Goal: Find contact information: Find contact information

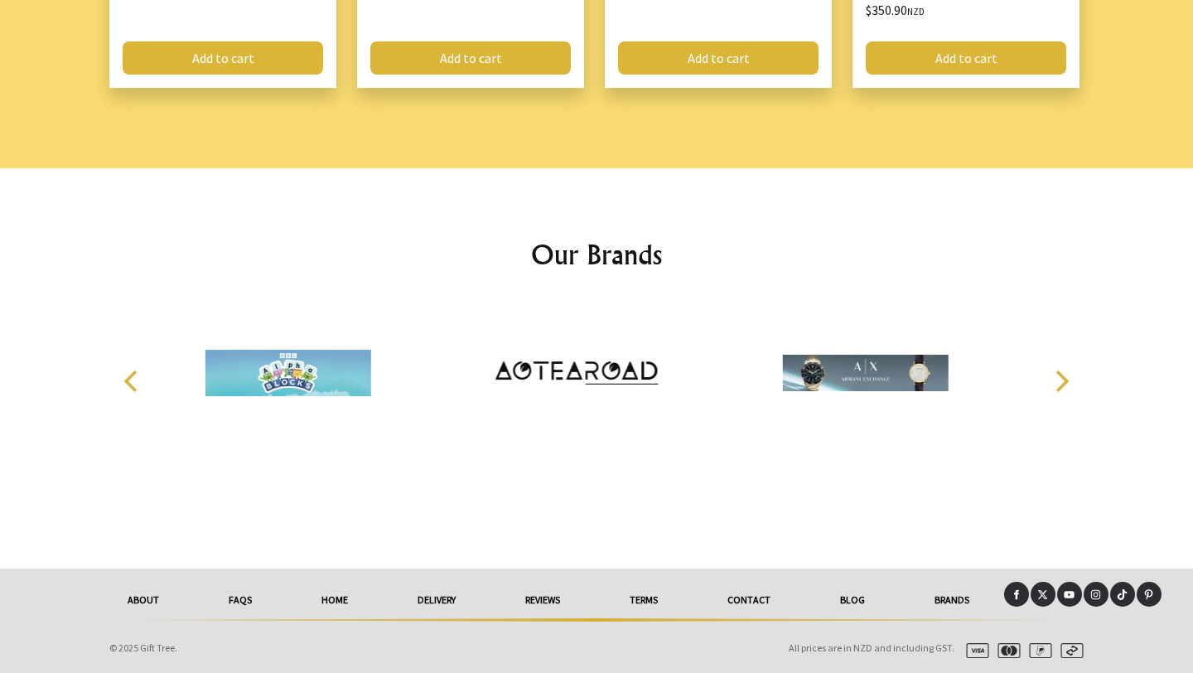
click at [438, 597] on link "delivery" at bounding box center [437, 600] width 108 height 36
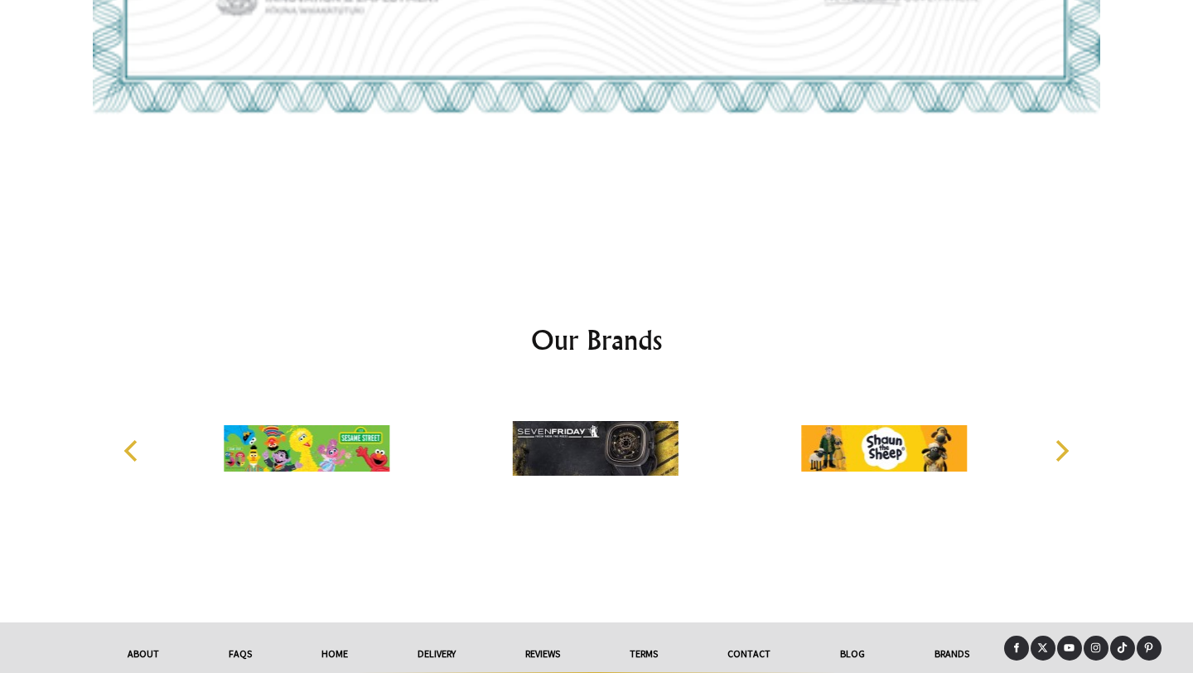
scroll to position [4321, 0]
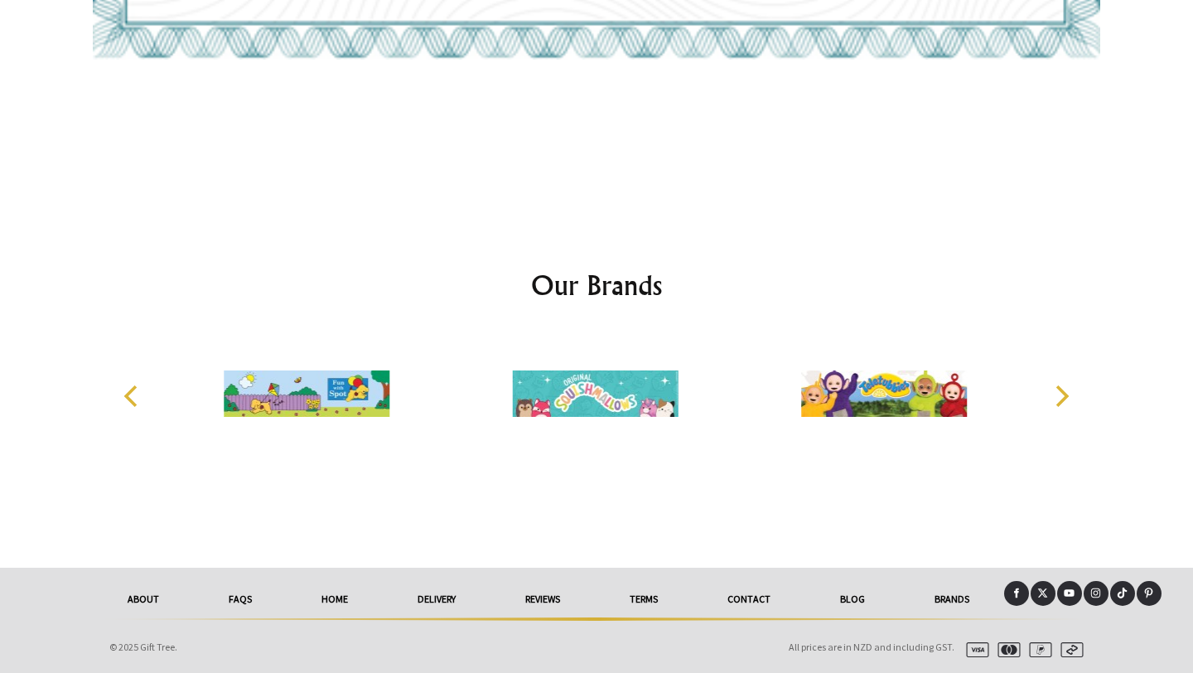
click at [762, 597] on link "Contact" at bounding box center [749, 599] width 113 height 36
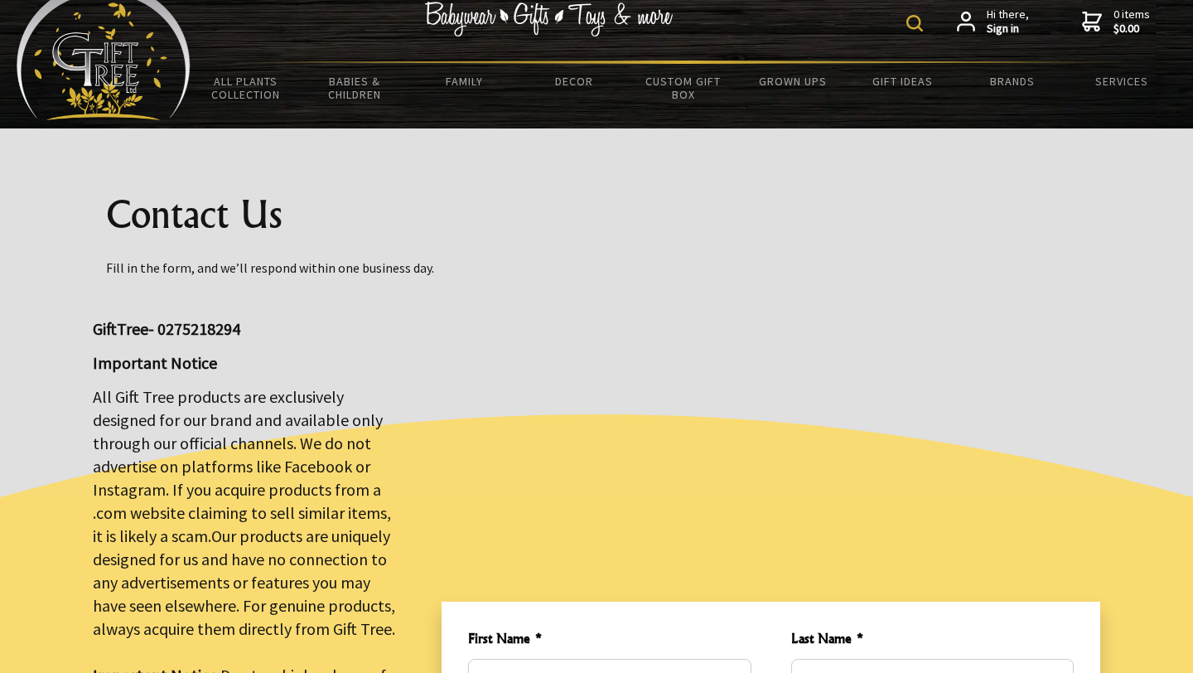
scroll to position [29, 0]
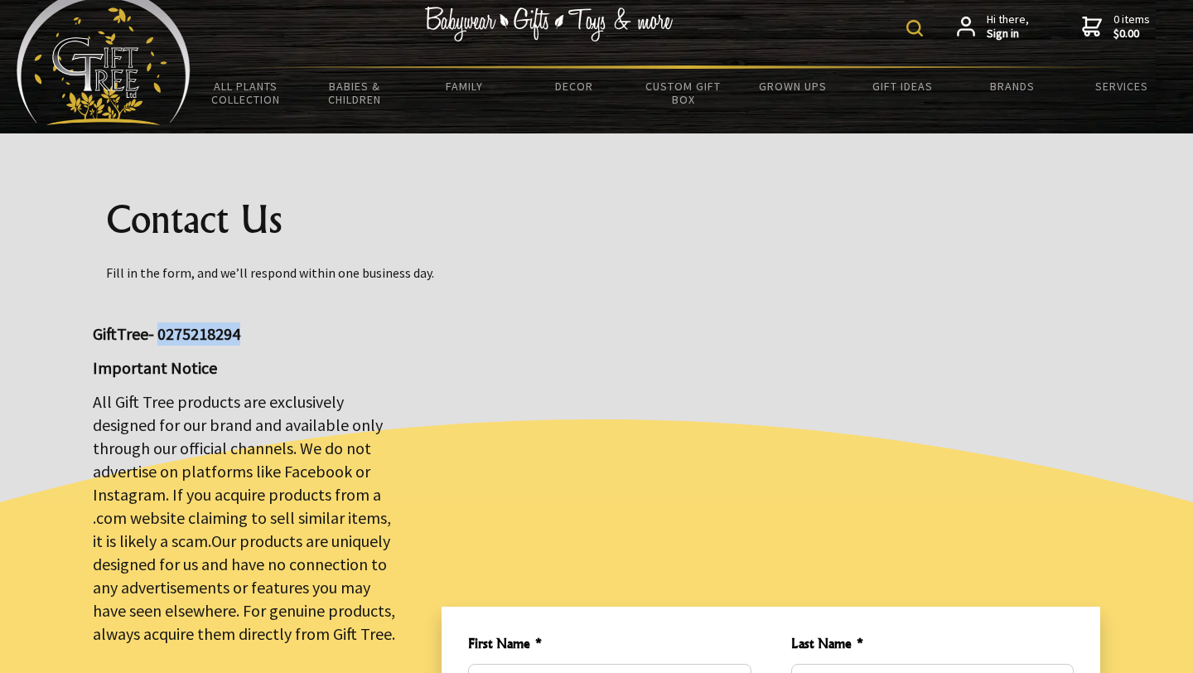
drag, startPoint x: 157, startPoint y: 331, endPoint x: 247, endPoint y: 333, distance: 89.5
click at [247, 333] on p "GiftTree- 0275218294" at bounding box center [247, 333] width 309 height 23
copy big "0275218294"
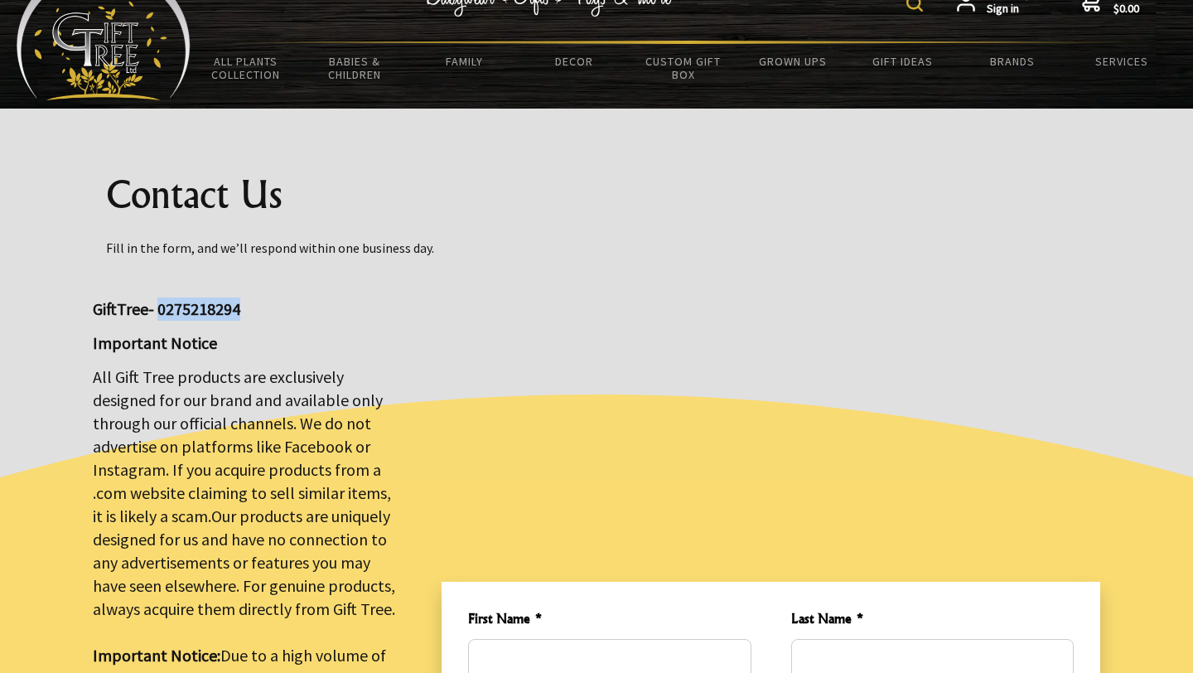
scroll to position [0, 0]
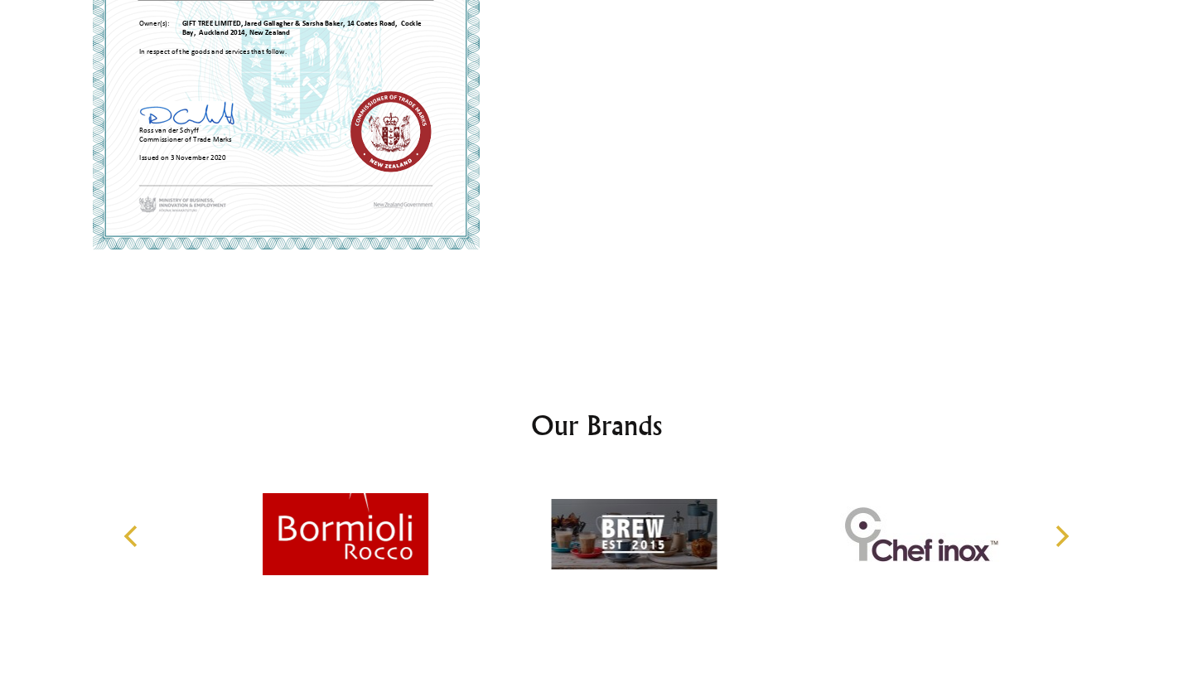
scroll to position [1318, 0]
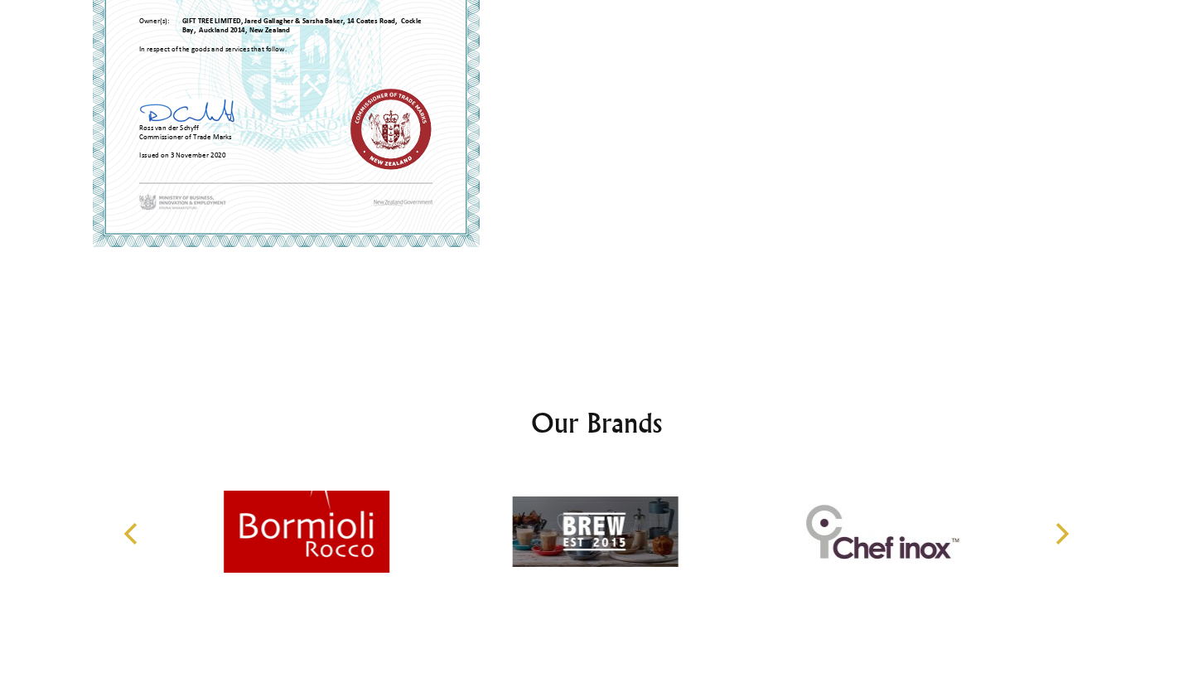
click at [1057, 528] on icon "Next" at bounding box center [1061, 534] width 22 height 22
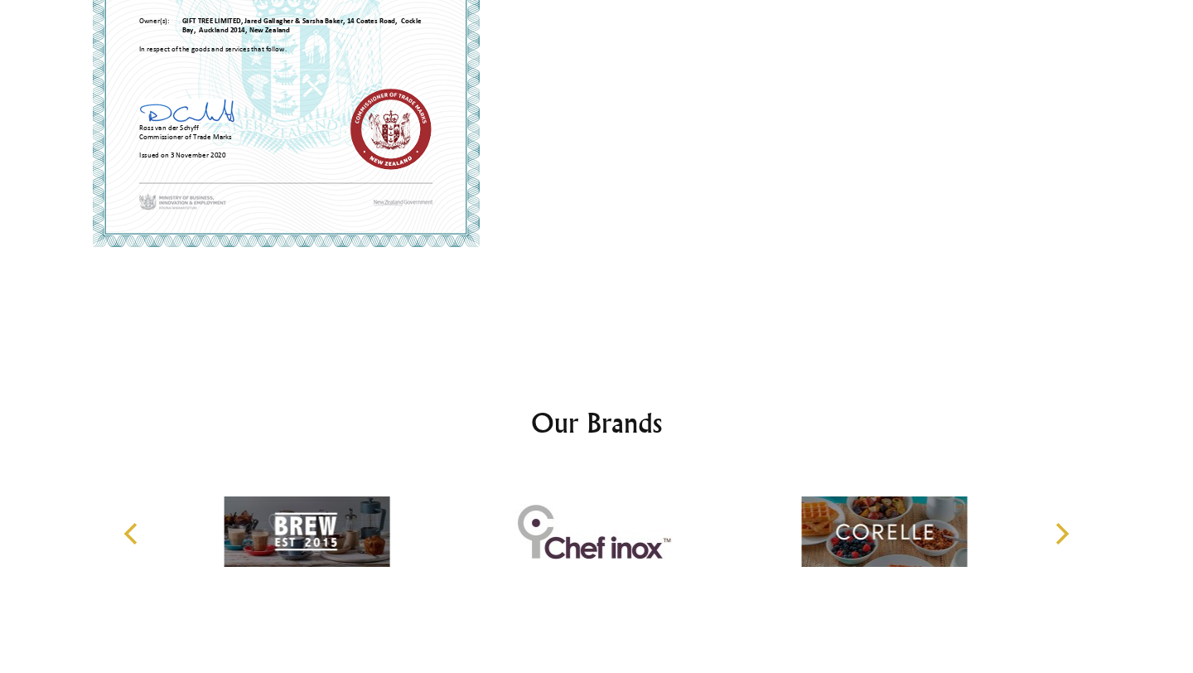
click at [1057, 528] on icon "Next" at bounding box center [1061, 534] width 22 height 22
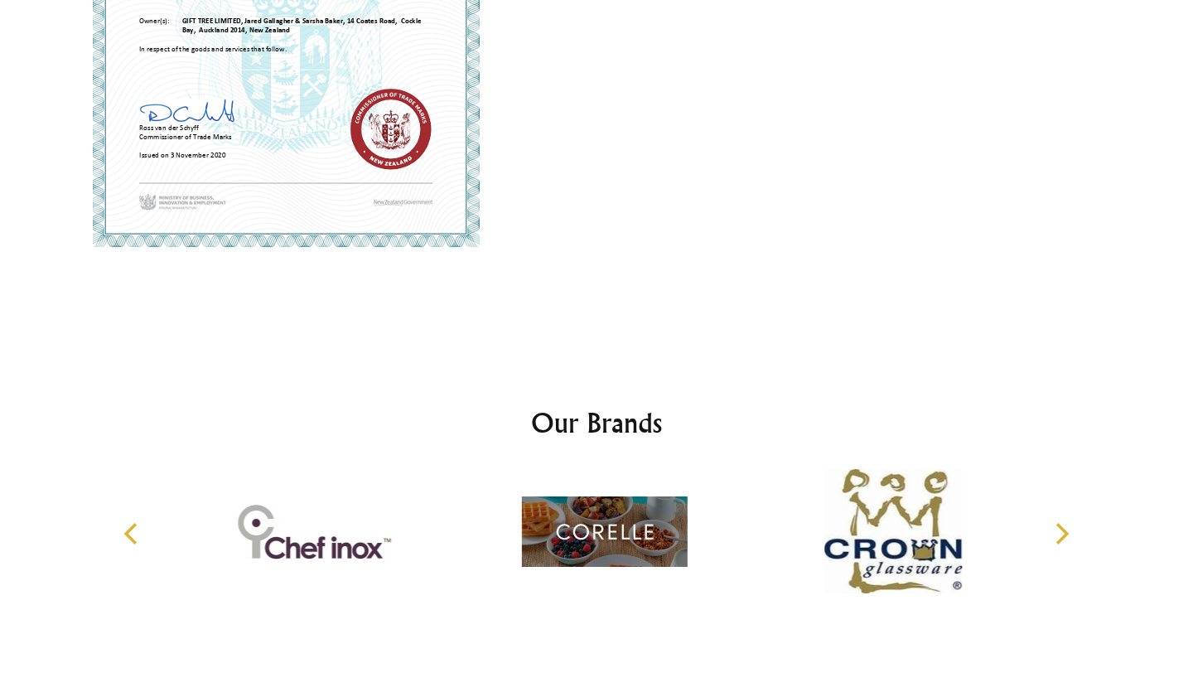
click at [1057, 528] on icon "Next" at bounding box center [1061, 534] width 22 height 22
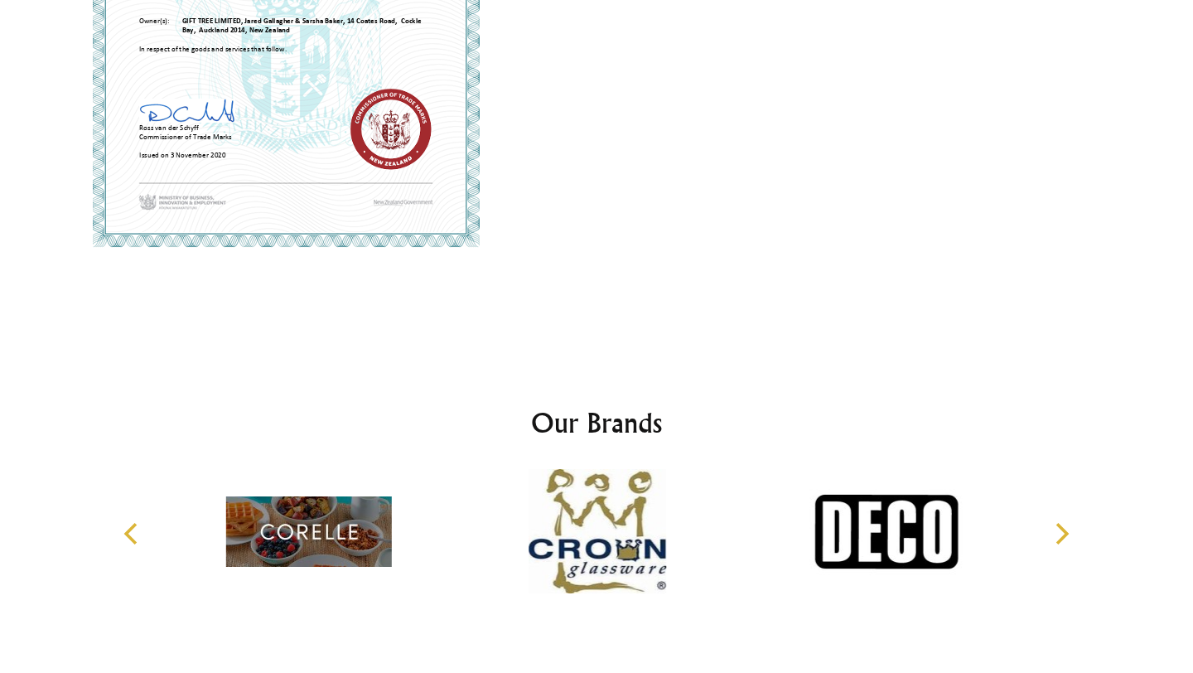
click at [1057, 528] on icon "Next" at bounding box center [1061, 534] width 22 height 22
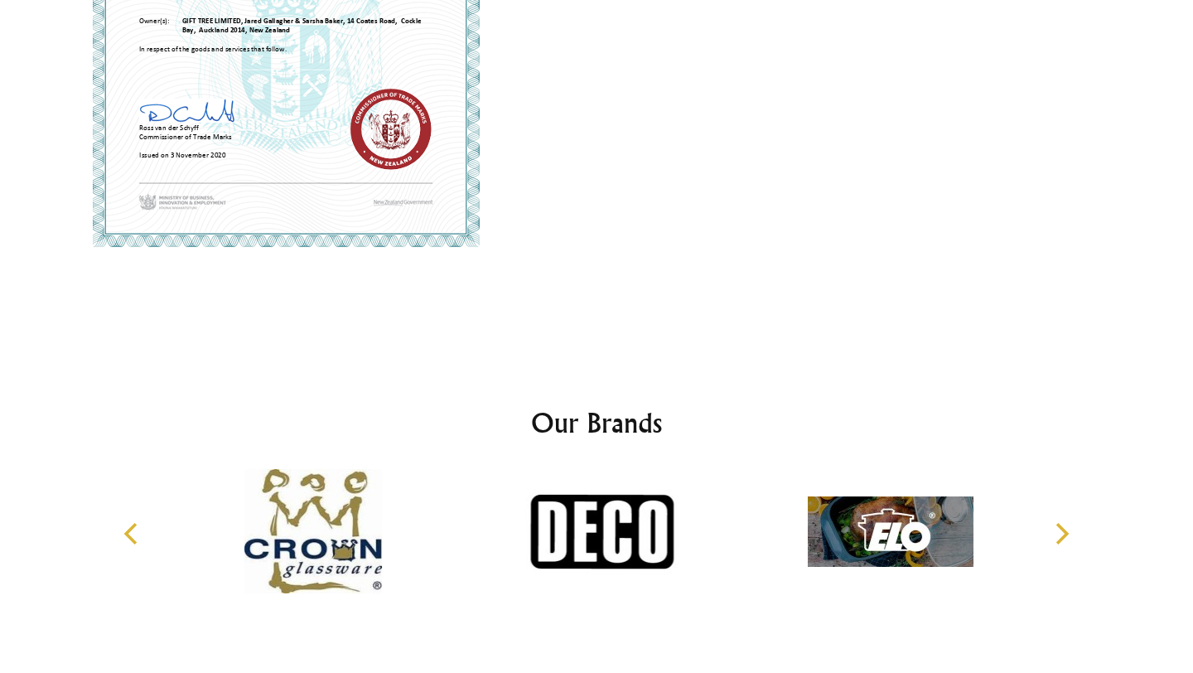
click at [1057, 528] on icon "Next" at bounding box center [1061, 534] width 22 height 22
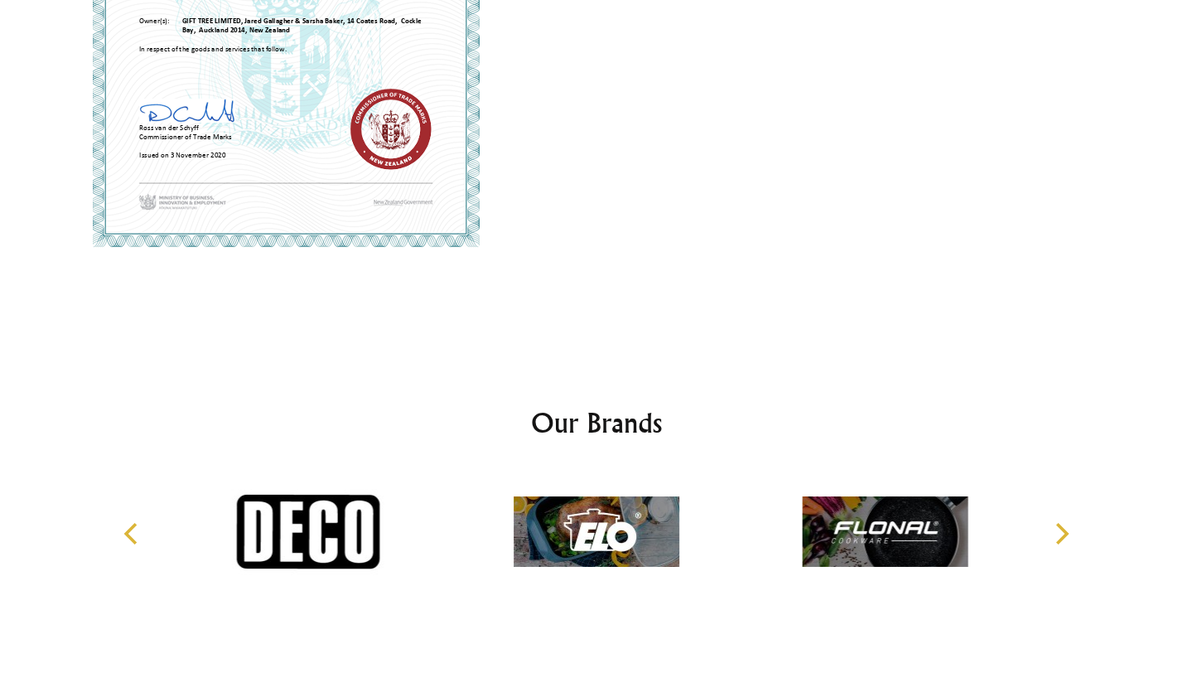
click at [1057, 528] on icon "Next" at bounding box center [1061, 534] width 22 height 22
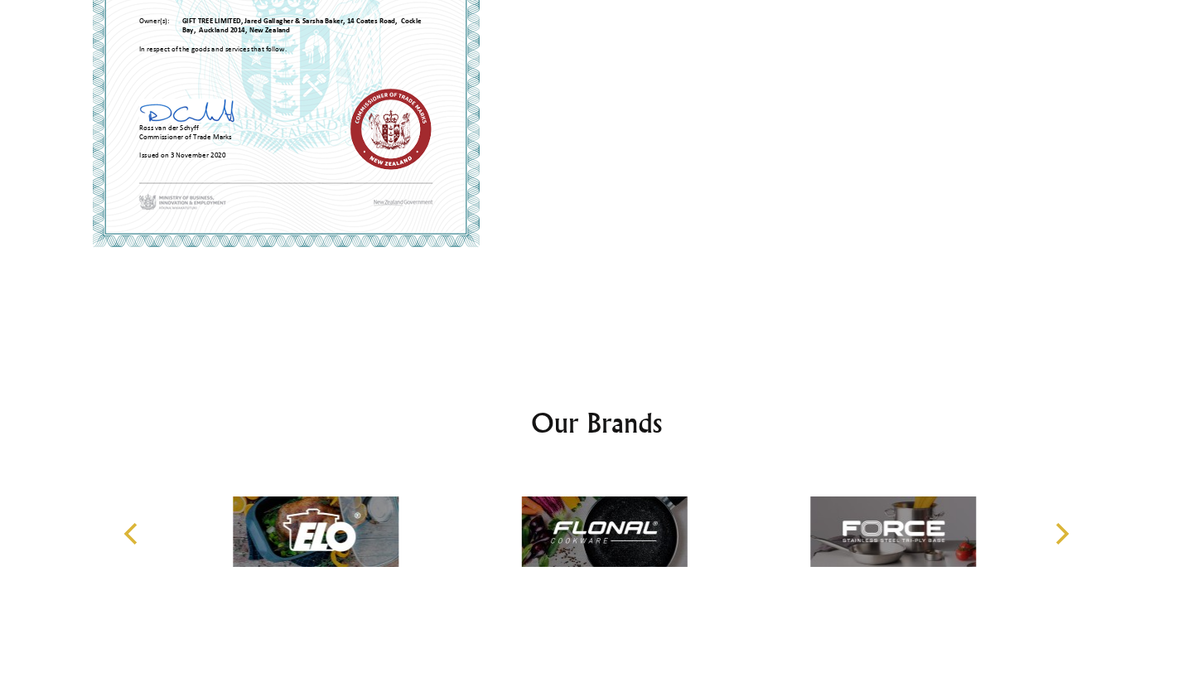
click at [1057, 528] on icon "Next" at bounding box center [1061, 534] width 22 height 22
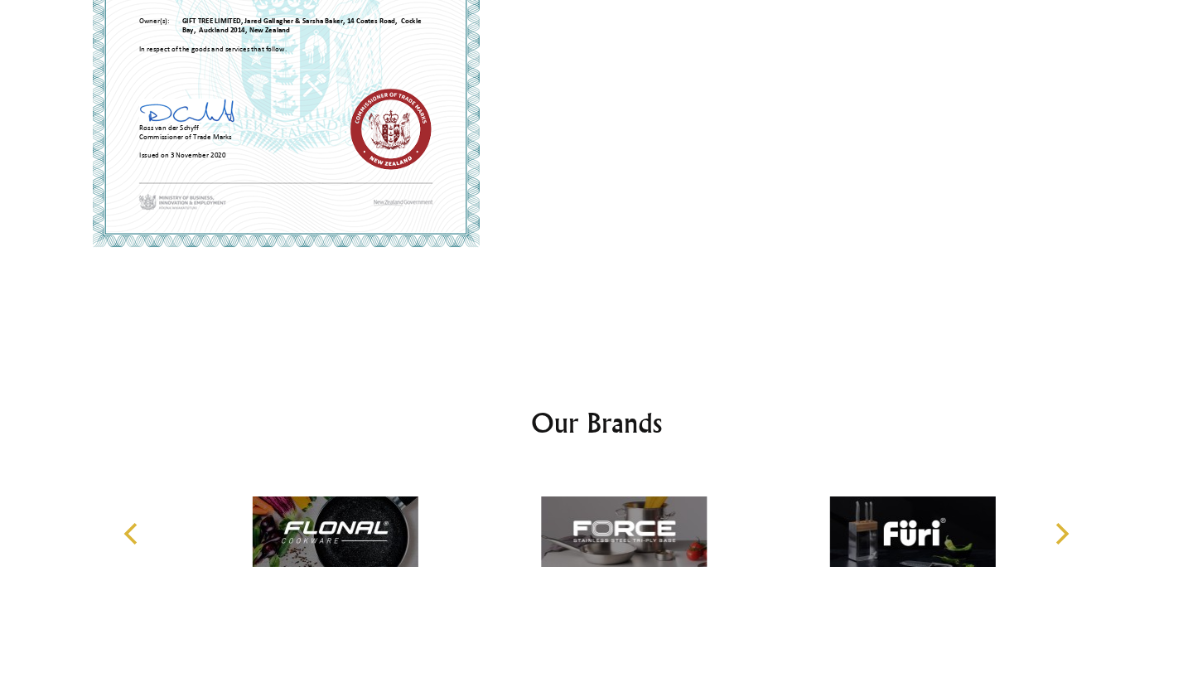
click at [1057, 528] on icon "Next" at bounding box center [1061, 534] width 22 height 22
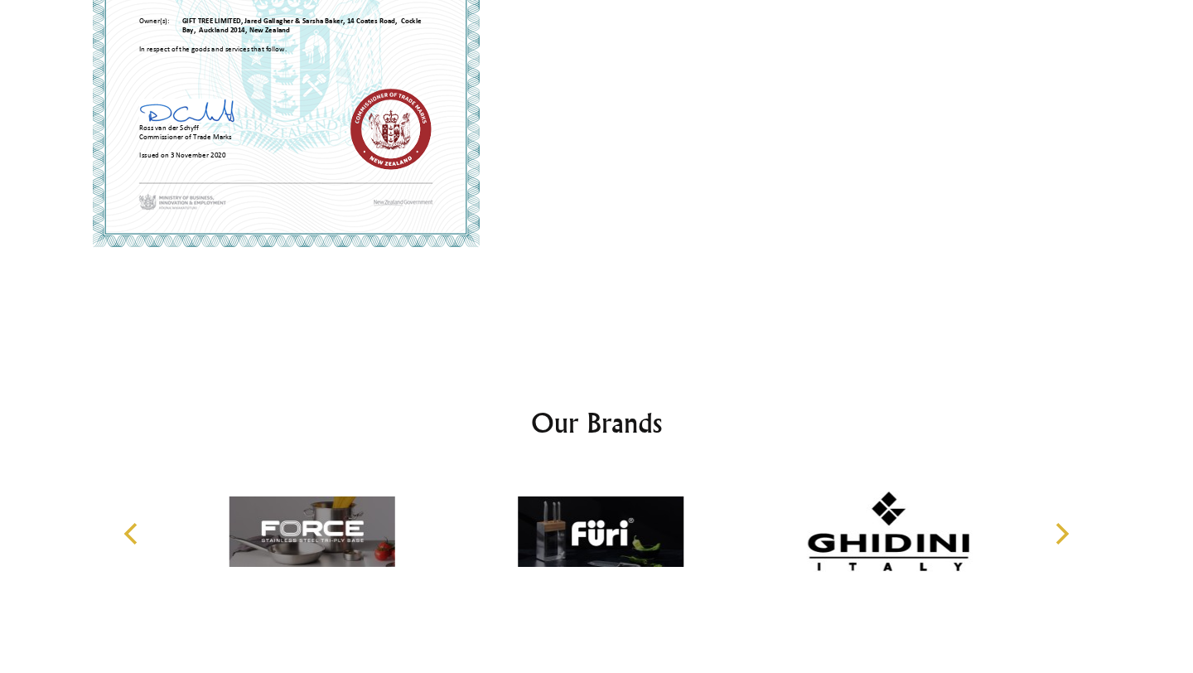
click at [1057, 528] on icon "Next" at bounding box center [1061, 534] width 22 height 22
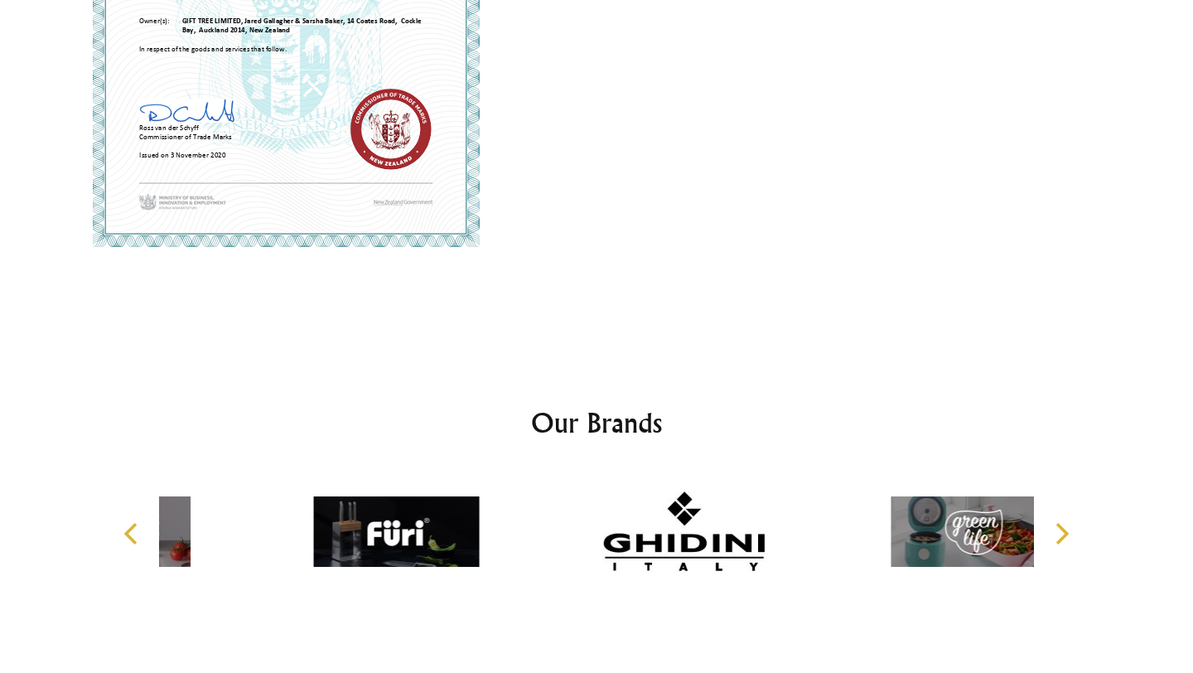
click at [1057, 528] on icon "Next" at bounding box center [1061, 534] width 22 height 22
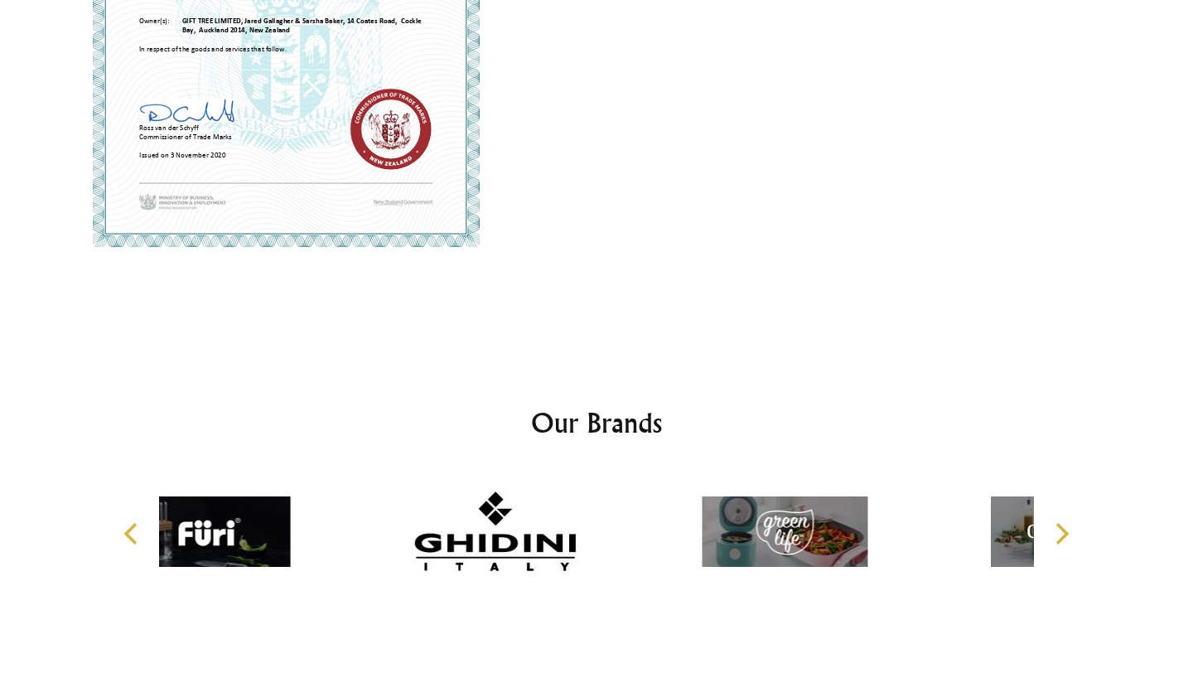
click at [1057, 528] on icon "Next" at bounding box center [1061, 534] width 22 height 22
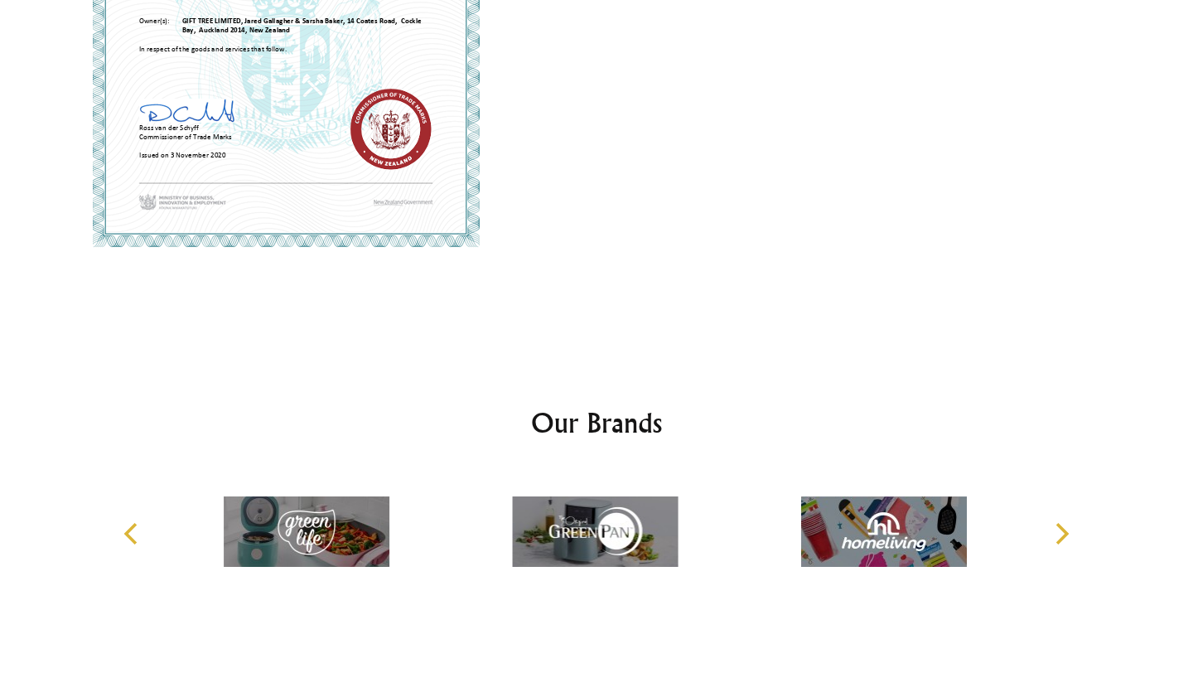
click at [1057, 528] on icon "Next" at bounding box center [1061, 534] width 22 height 22
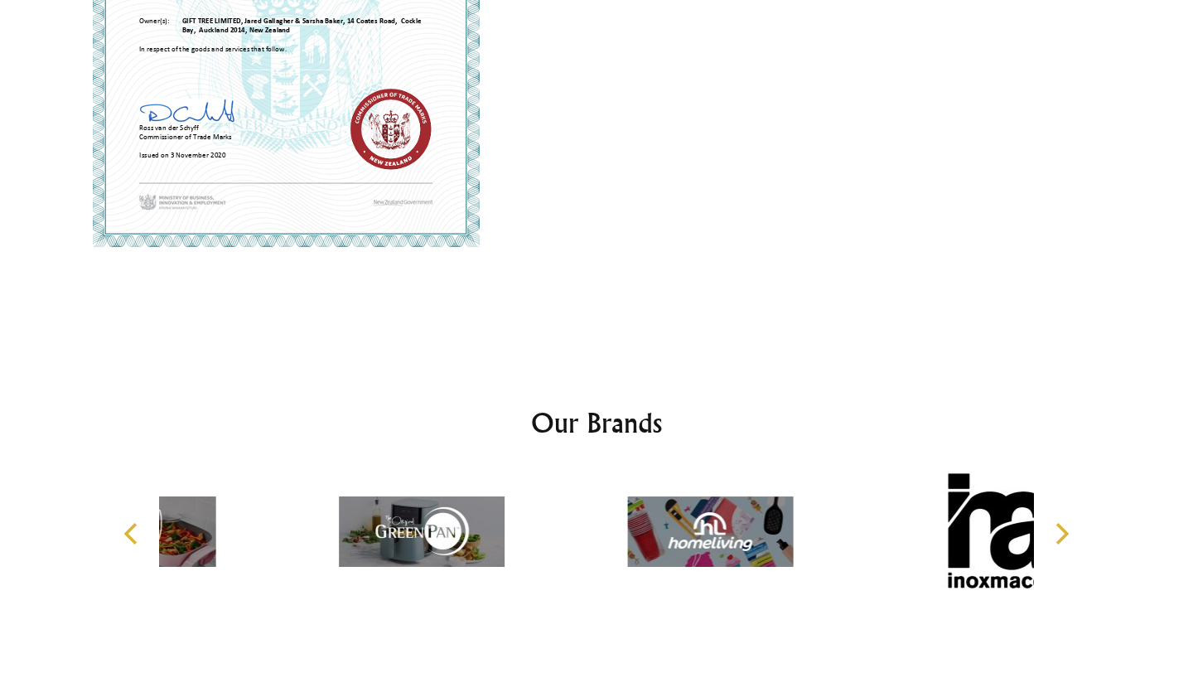
click at [1057, 528] on icon "Next" at bounding box center [1061, 534] width 22 height 22
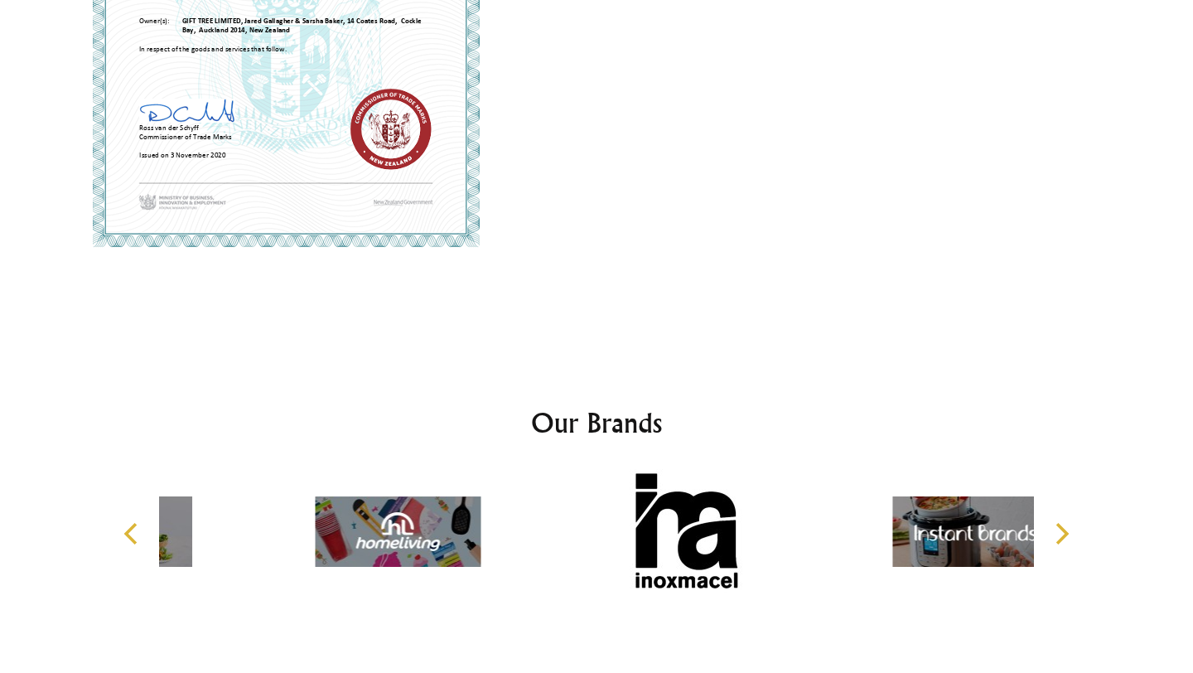
click at [1057, 528] on icon "Next" at bounding box center [1061, 534] width 22 height 22
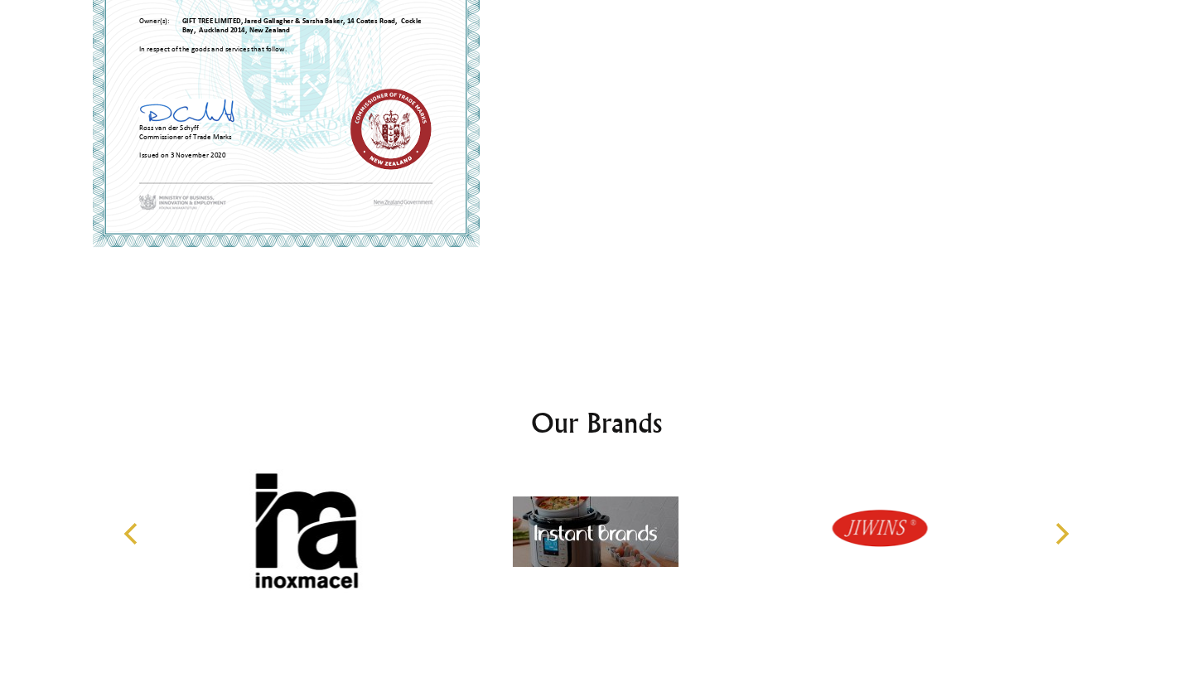
click at [1057, 528] on icon "Next" at bounding box center [1061, 534] width 22 height 22
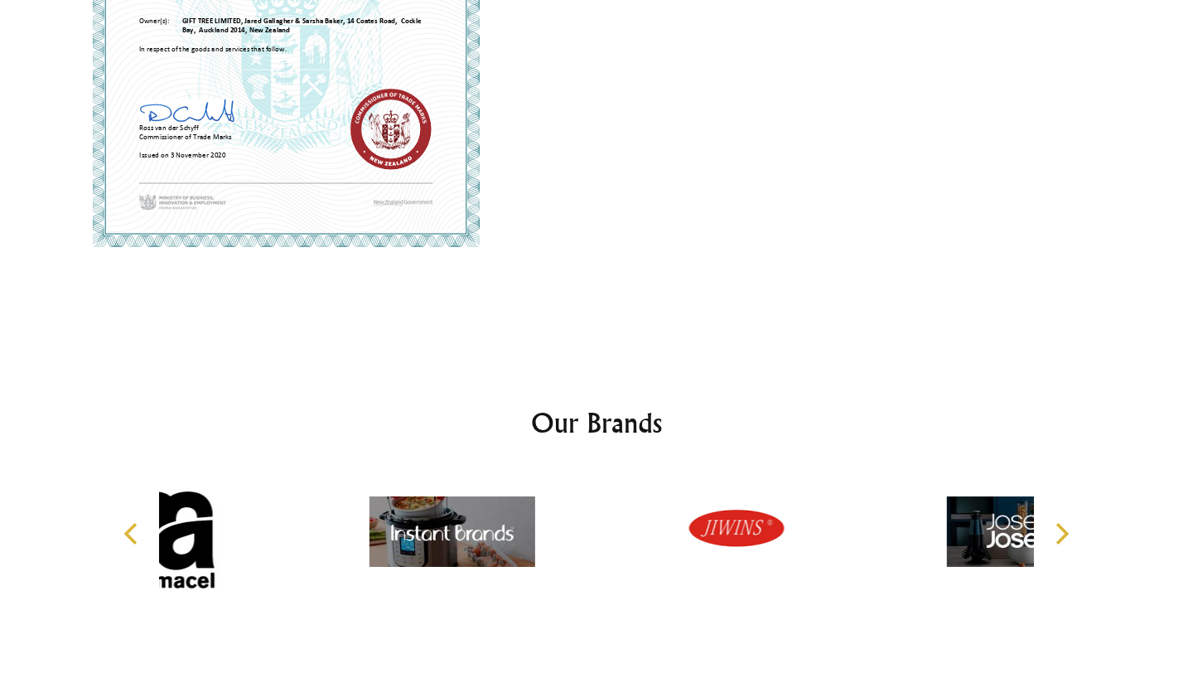
click at [1057, 528] on icon "Next" at bounding box center [1061, 534] width 22 height 22
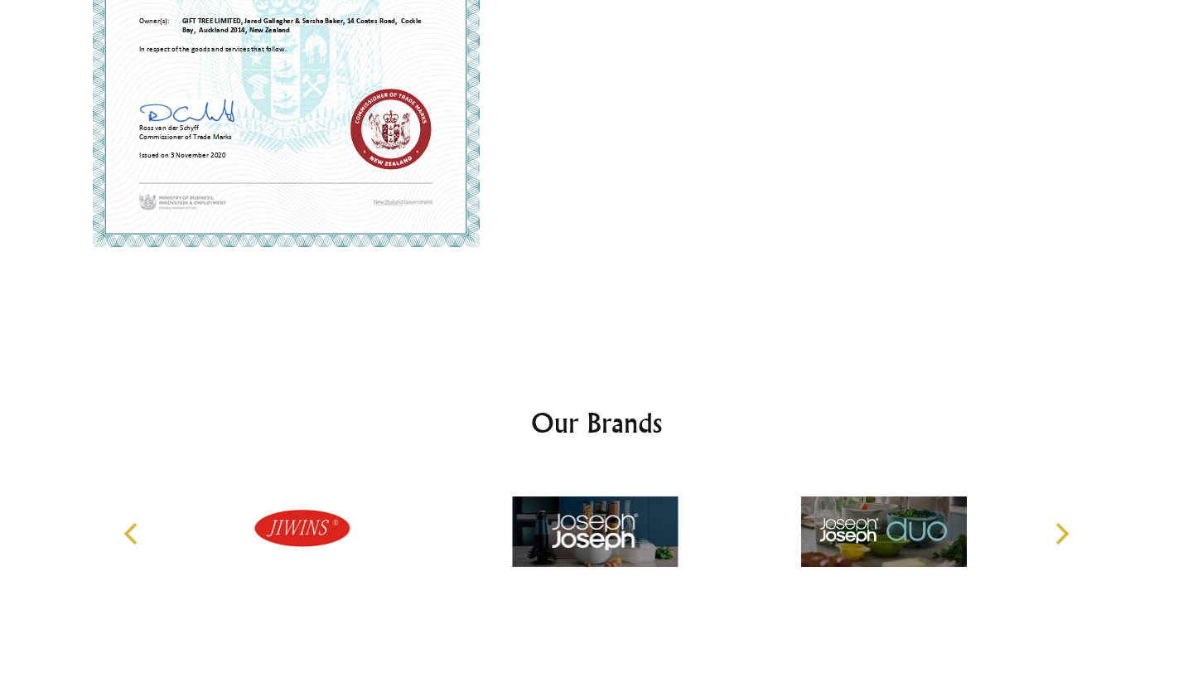
scroll to position [1312, 0]
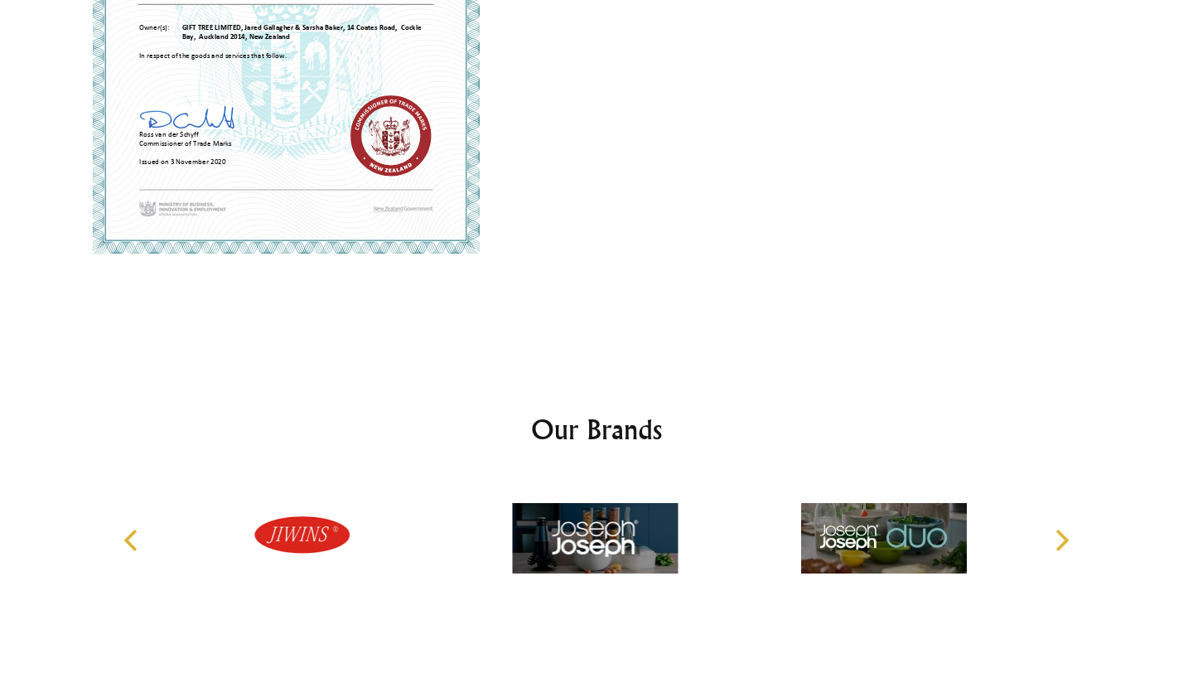
click at [1057, 544] on icon "Next" at bounding box center [1061, 541] width 22 height 22
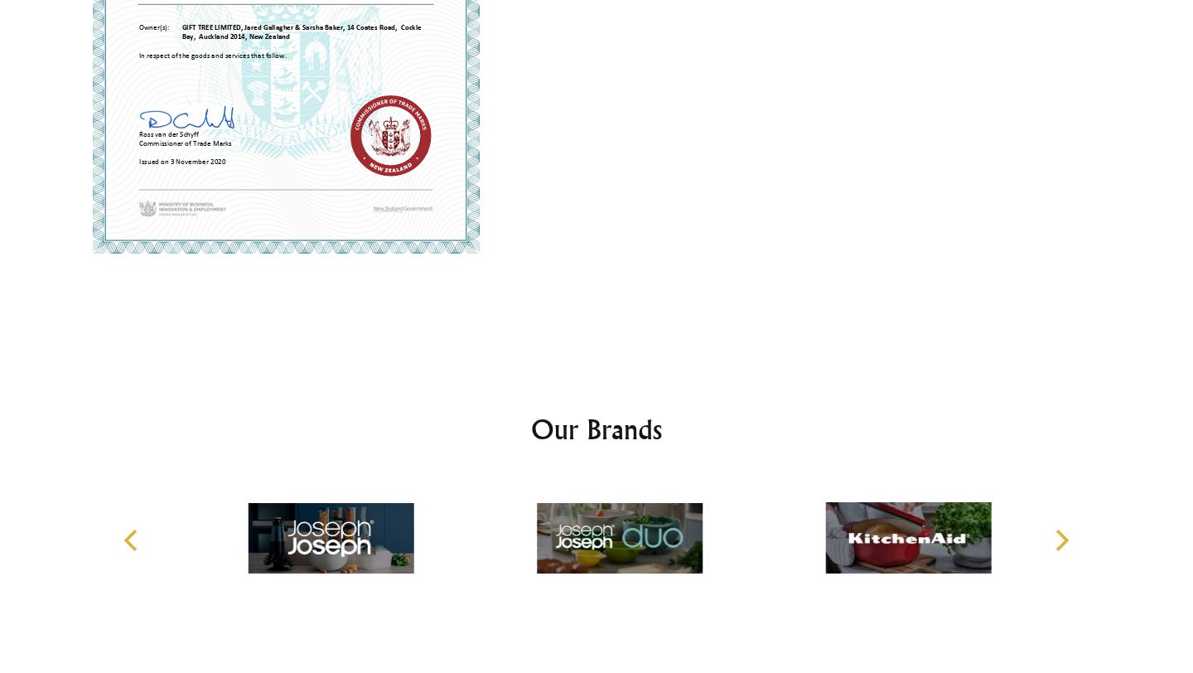
click at [1057, 544] on icon "Next" at bounding box center [1061, 541] width 22 height 22
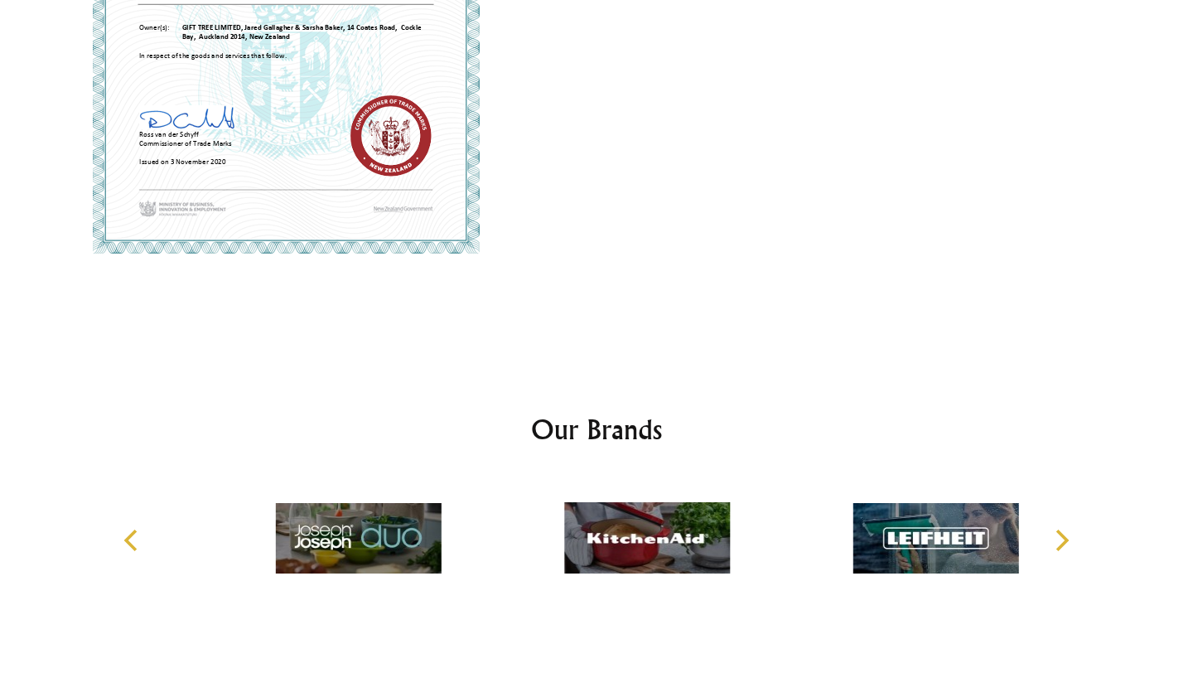
click at [1057, 544] on icon "Next" at bounding box center [1061, 541] width 22 height 22
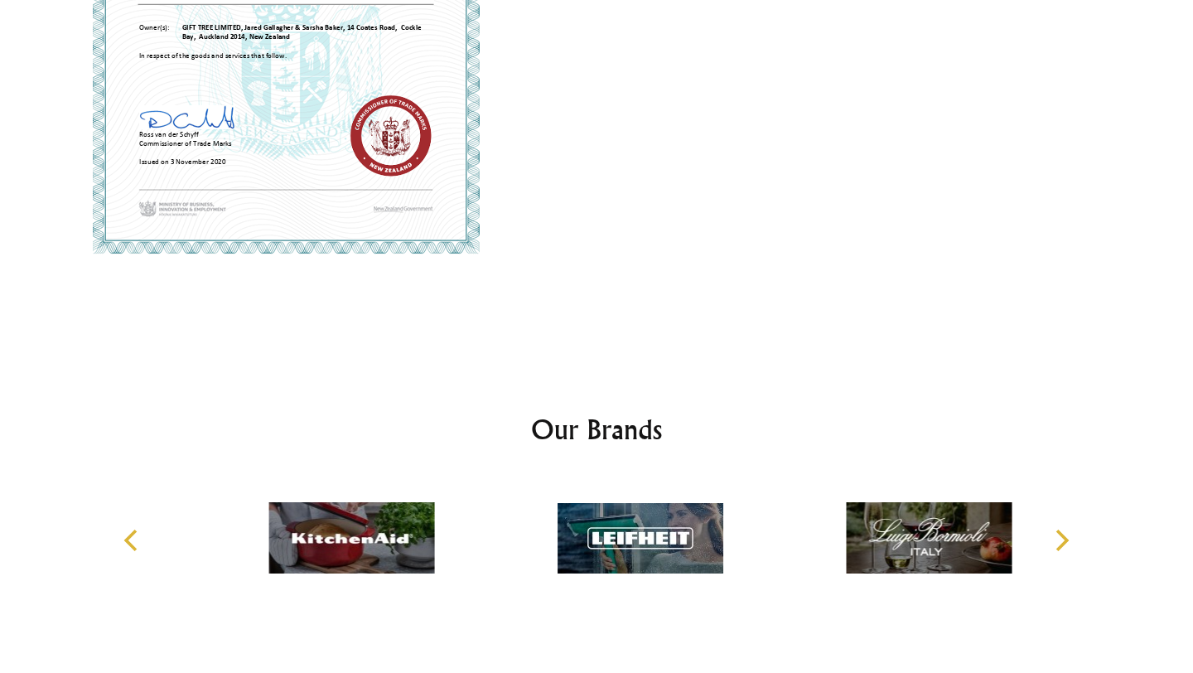
click at [1057, 544] on icon "Next" at bounding box center [1061, 541] width 22 height 22
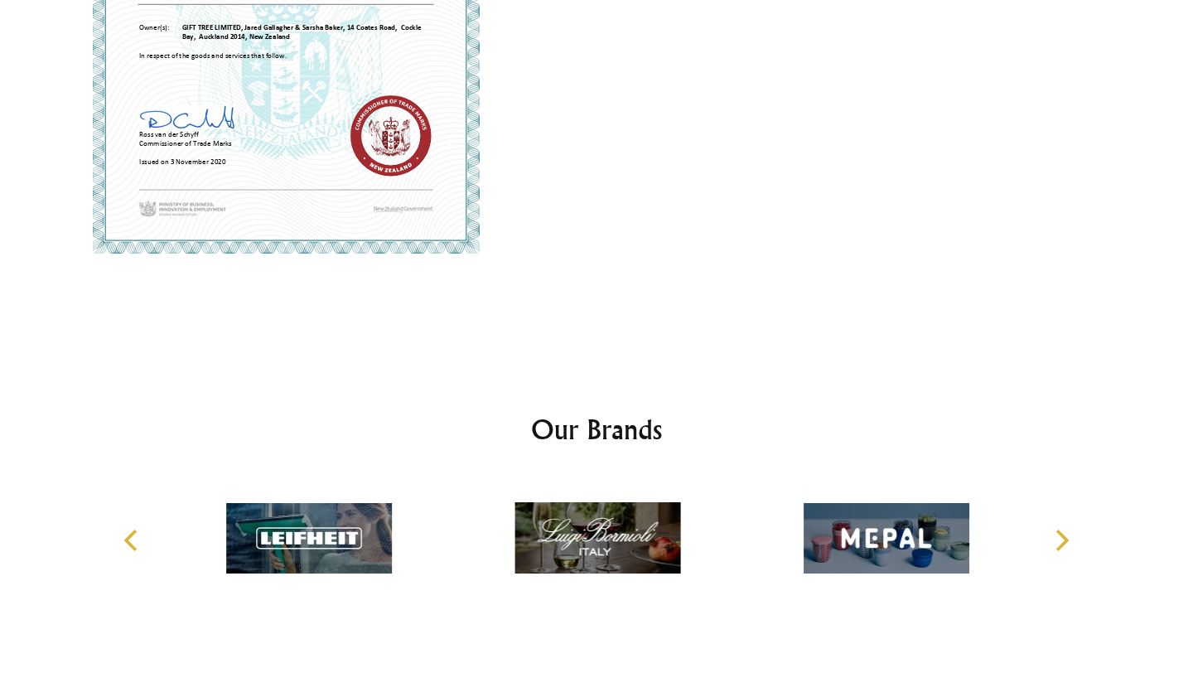
click at [1057, 544] on icon "Next" at bounding box center [1061, 541] width 22 height 22
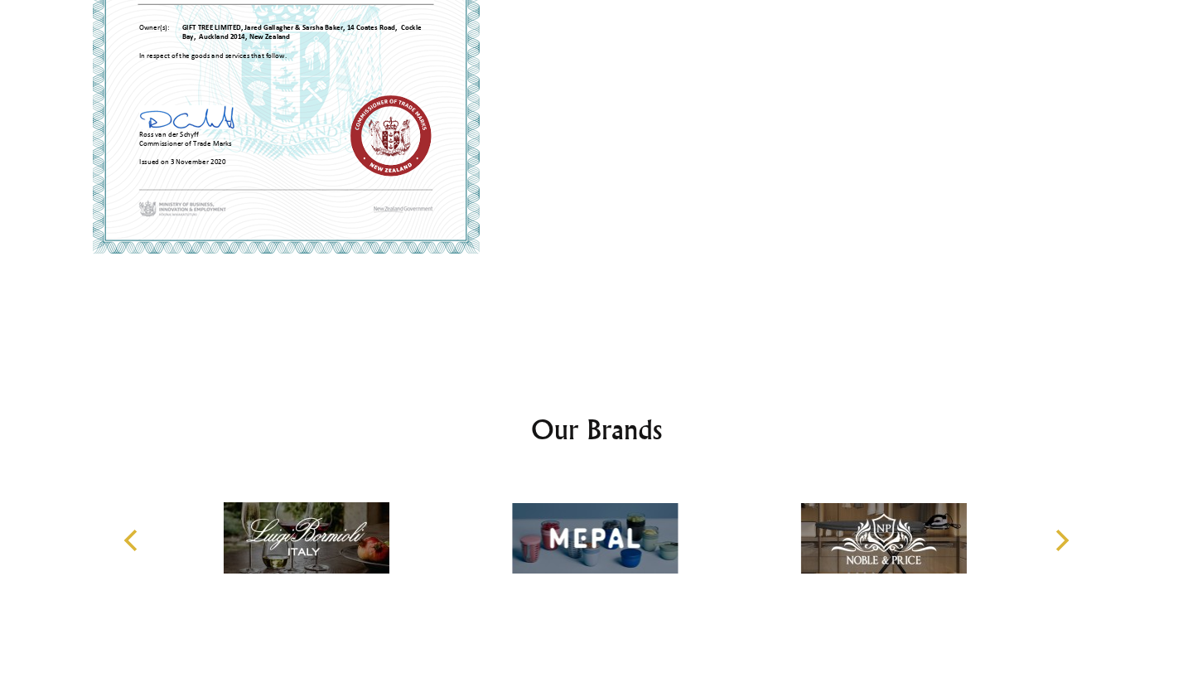
click at [1057, 544] on icon "Next" at bounding box center [1061, 541] width 22 height 22
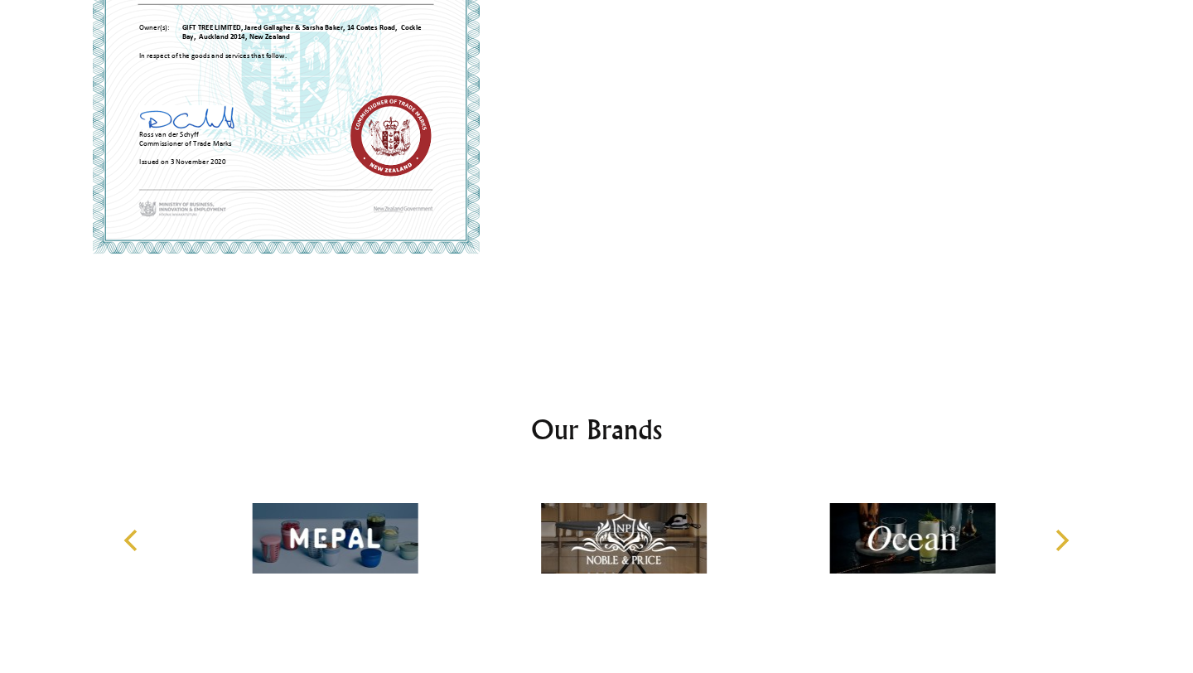
click at [1057, 544] on icon "Next" at bounding box center [1061, 541] width 22 height 22
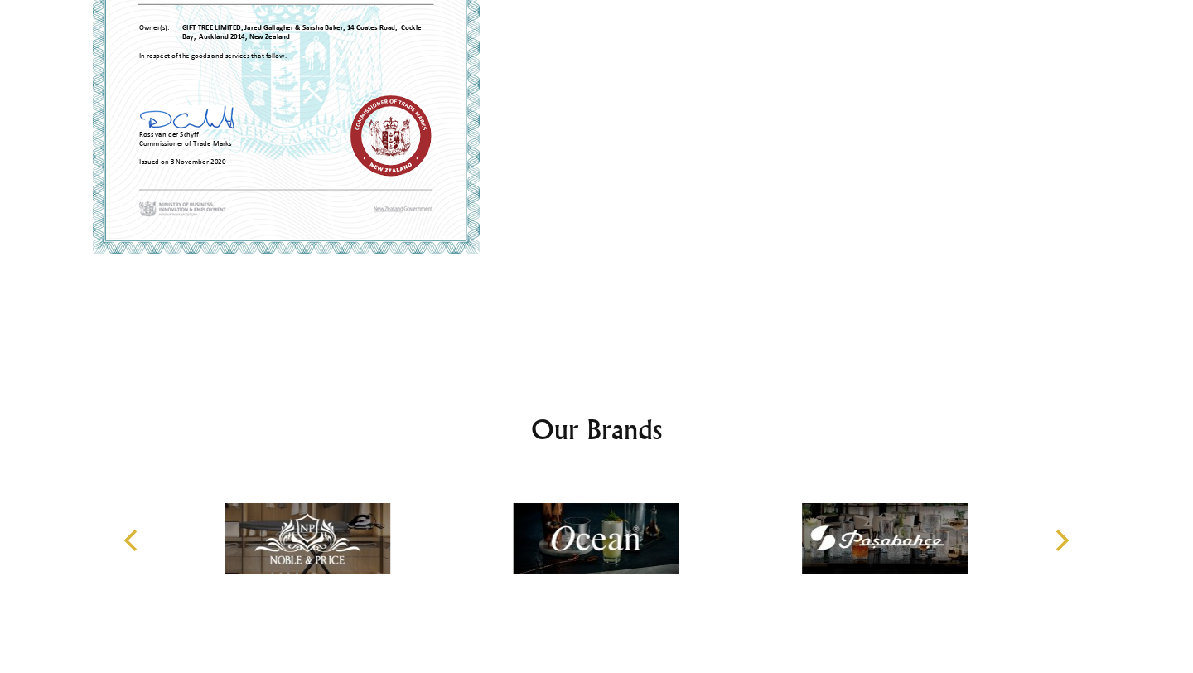
click at [1057, 544] on icon "Next" at bounding box center [1061, 541] width 22 height 22
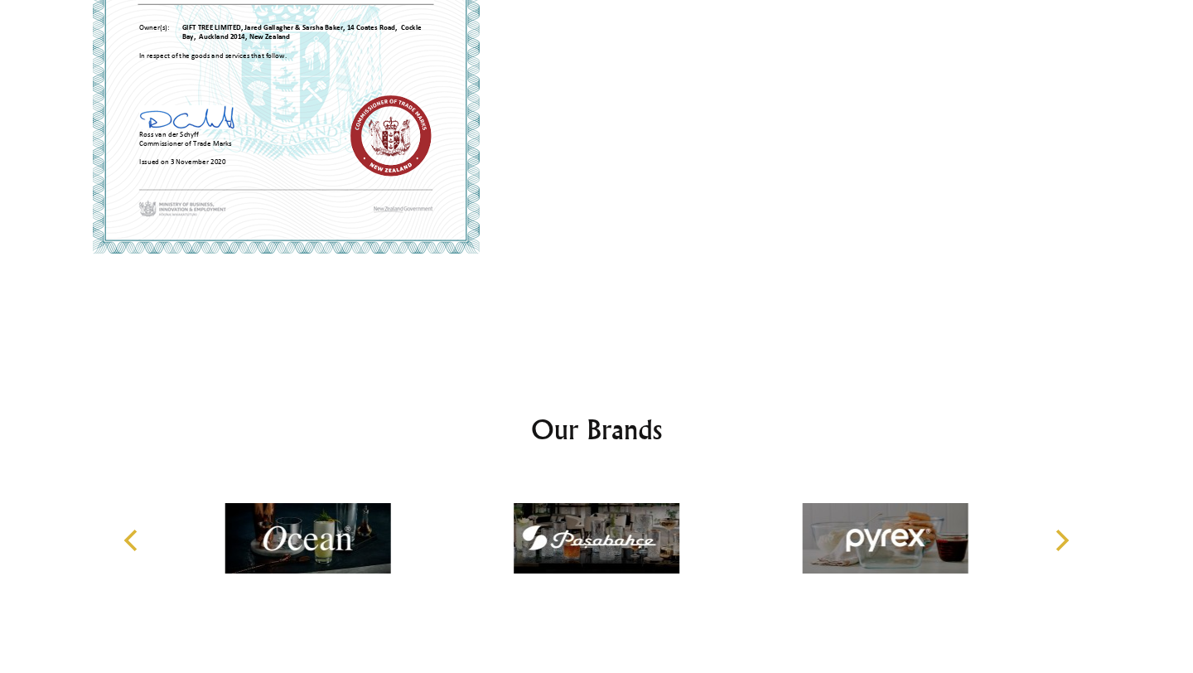
click at [1057, 544] on icon "Next" at bounding box center [1061, 541] width 22 height 22
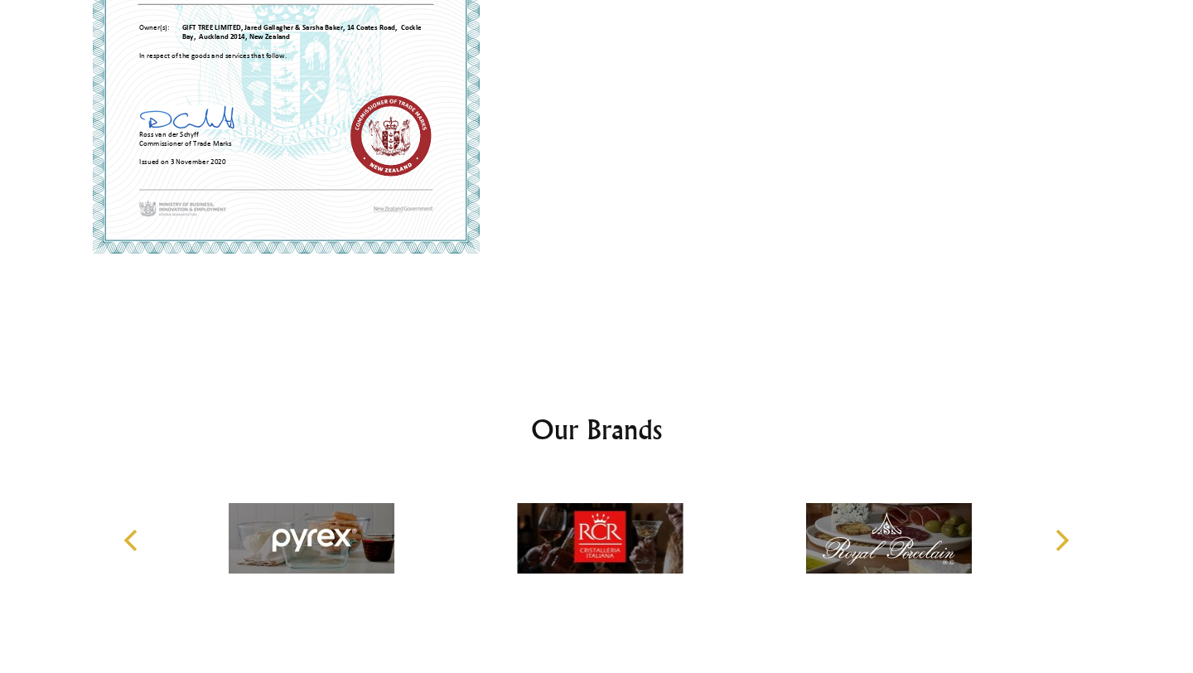
click at [1057, 544] on icon "Next" at bounding box center [1061, 541] width 22 height 22
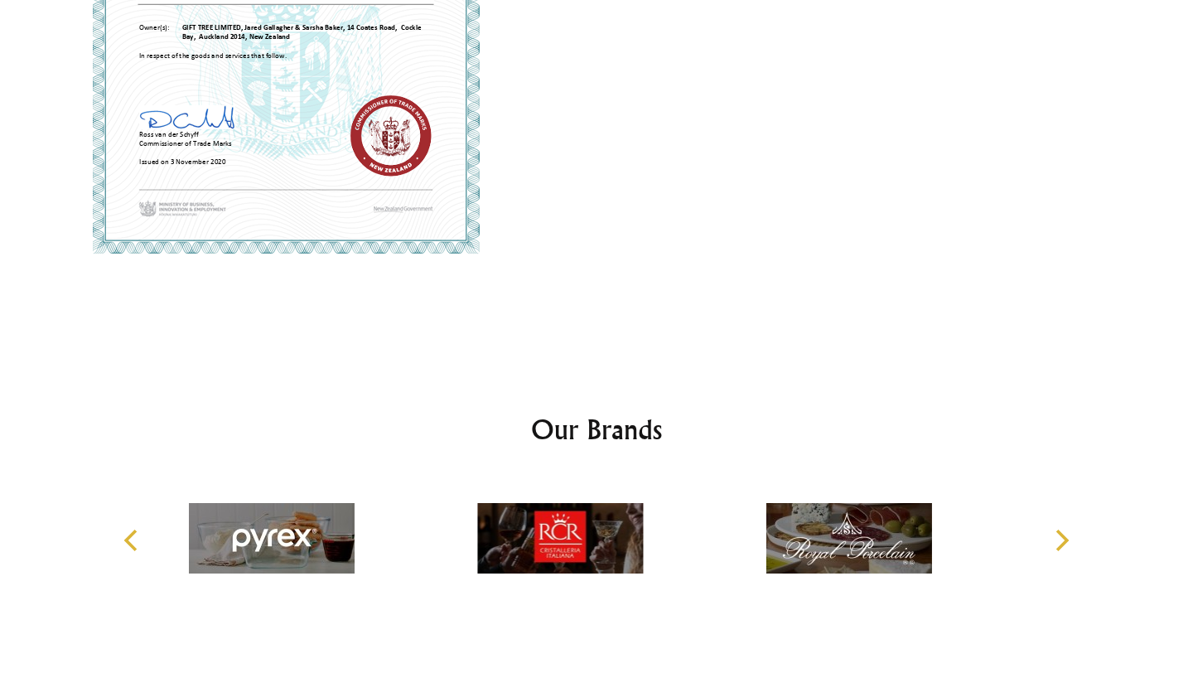
click at [1057, 544] on icon "Next" at bounding box center [1061, 541] width 22 height 22
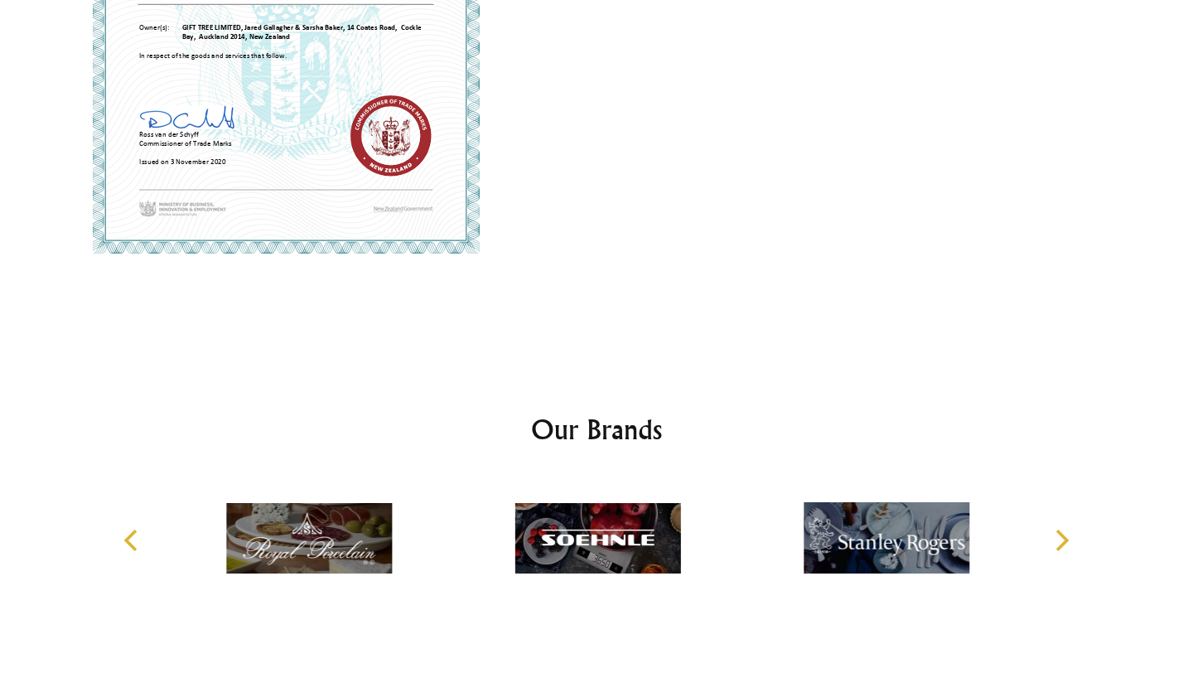
click at [1057, 544] on icon "Next" at bounding box center [1061, 541] width 22 height 22
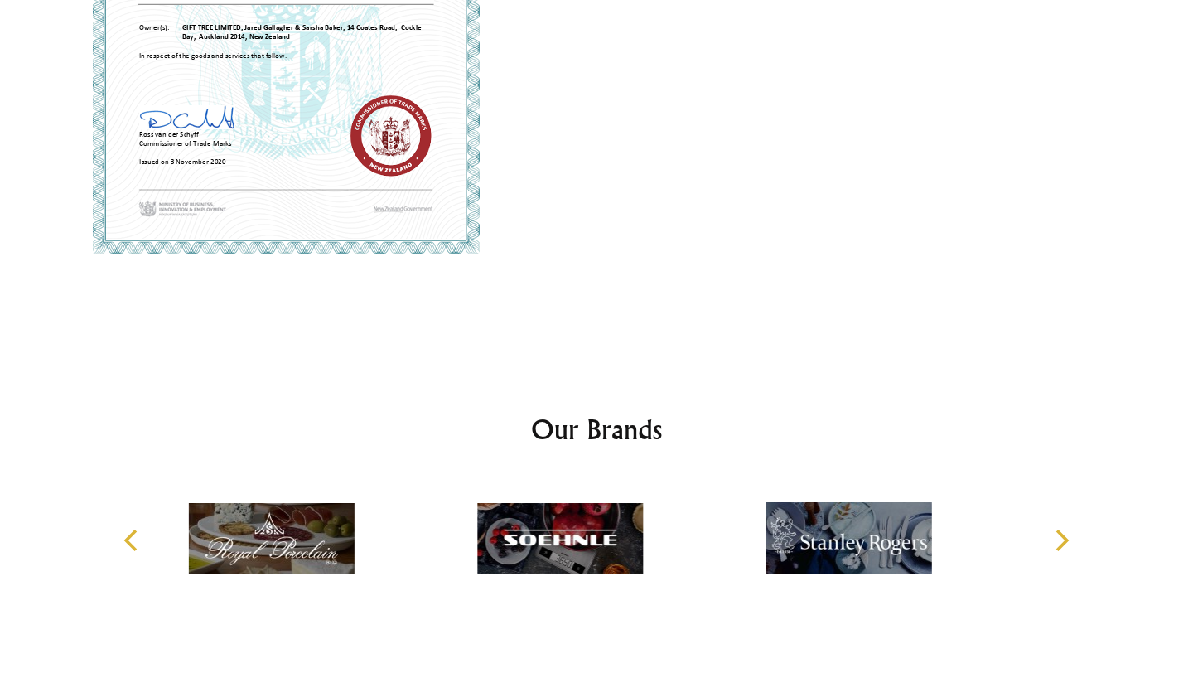
click at [1057, 544] on icon "Next" at bounding box center [1061, 541] width 22 height 22
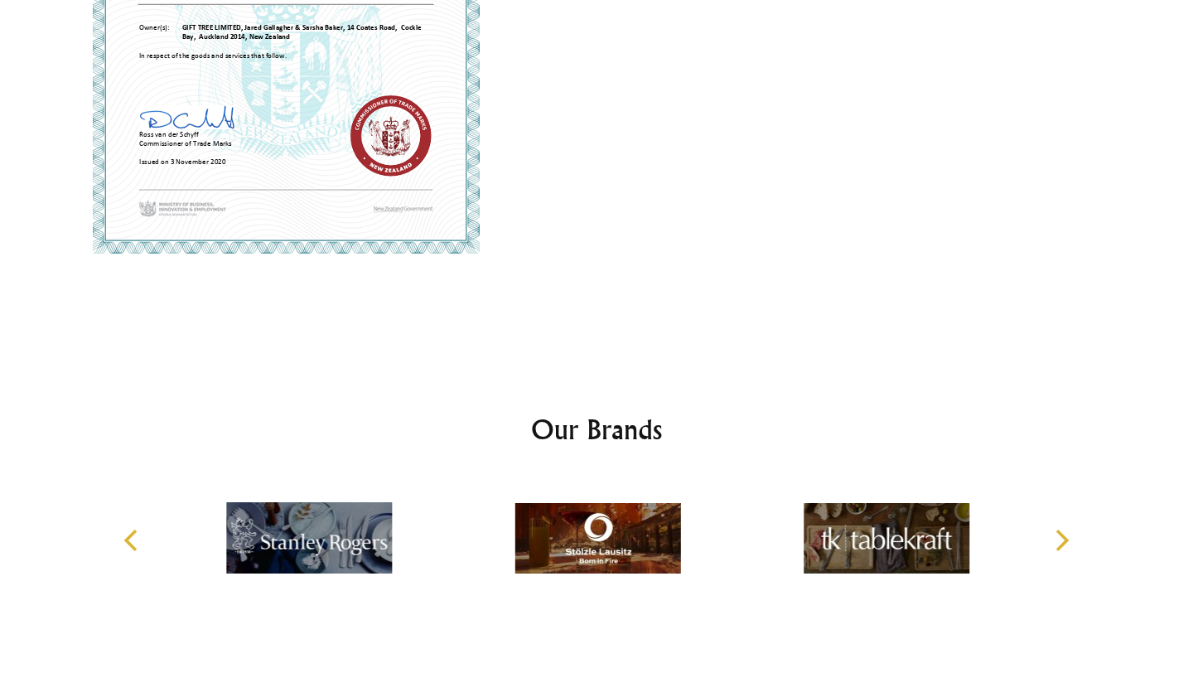
click at [1057, 544] on icon "Next" at bounding box center [1061, 541] width 22 height 22
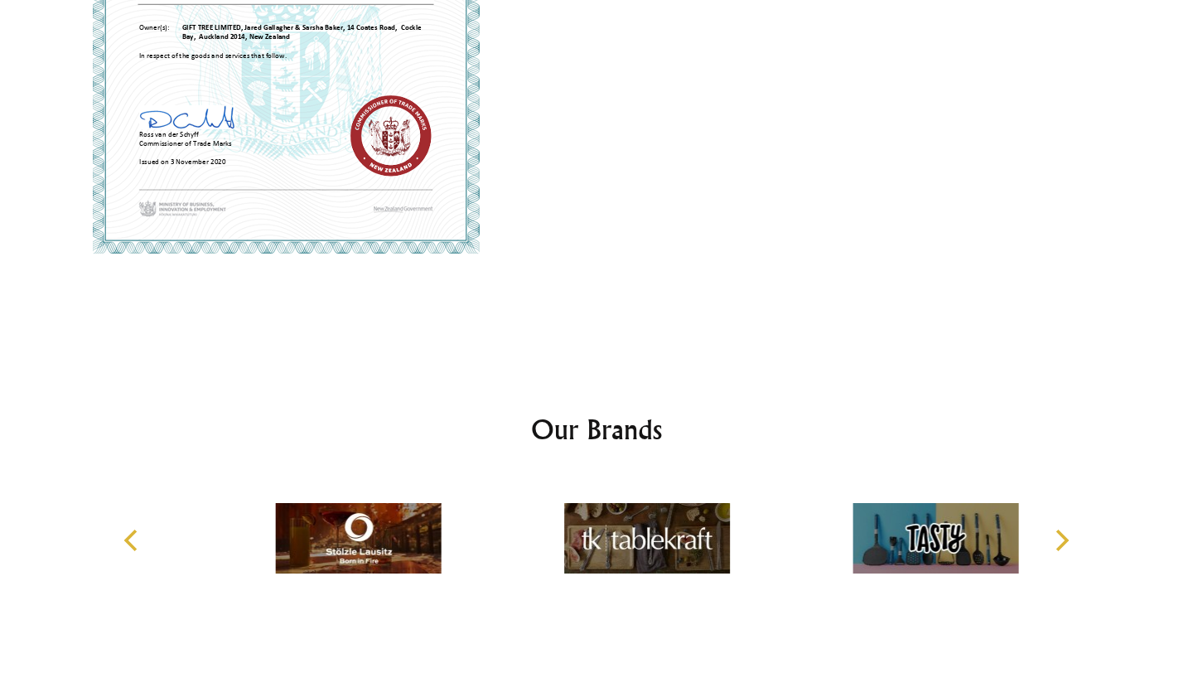
click at [1057, 544] on icon "Next" at bounding box center [1061, 541] width 22 height 22
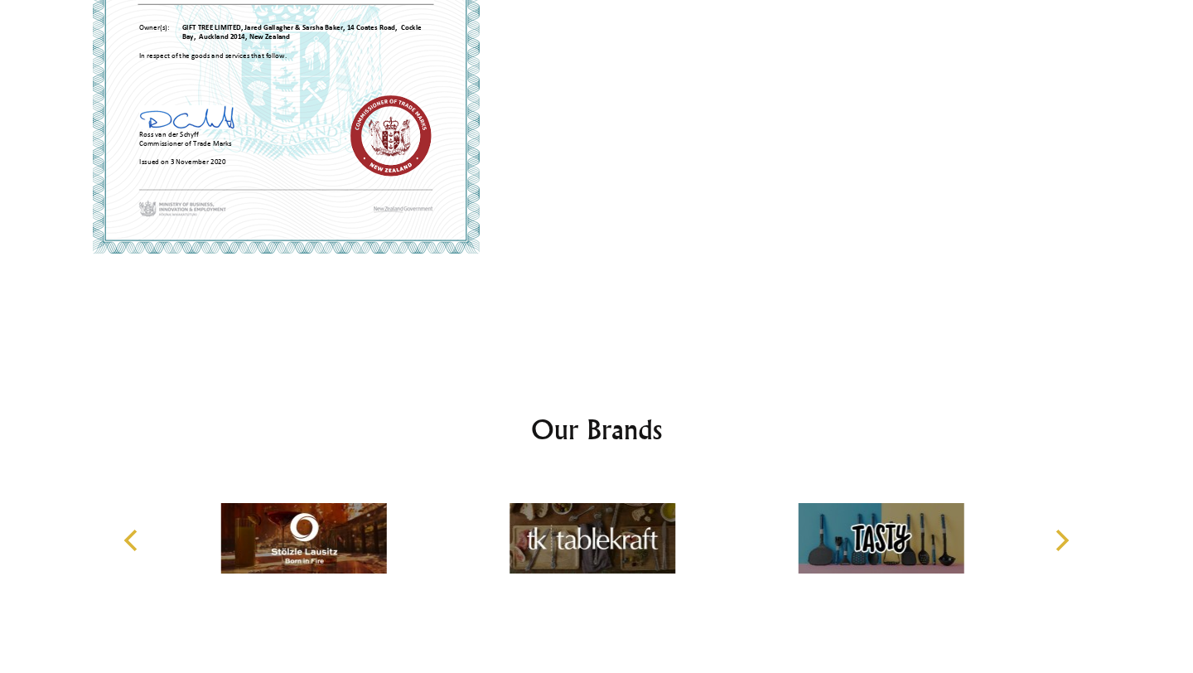
click at [1057, 544] on icon "Next" at bounding box center [1061, 541] width 22 height 22
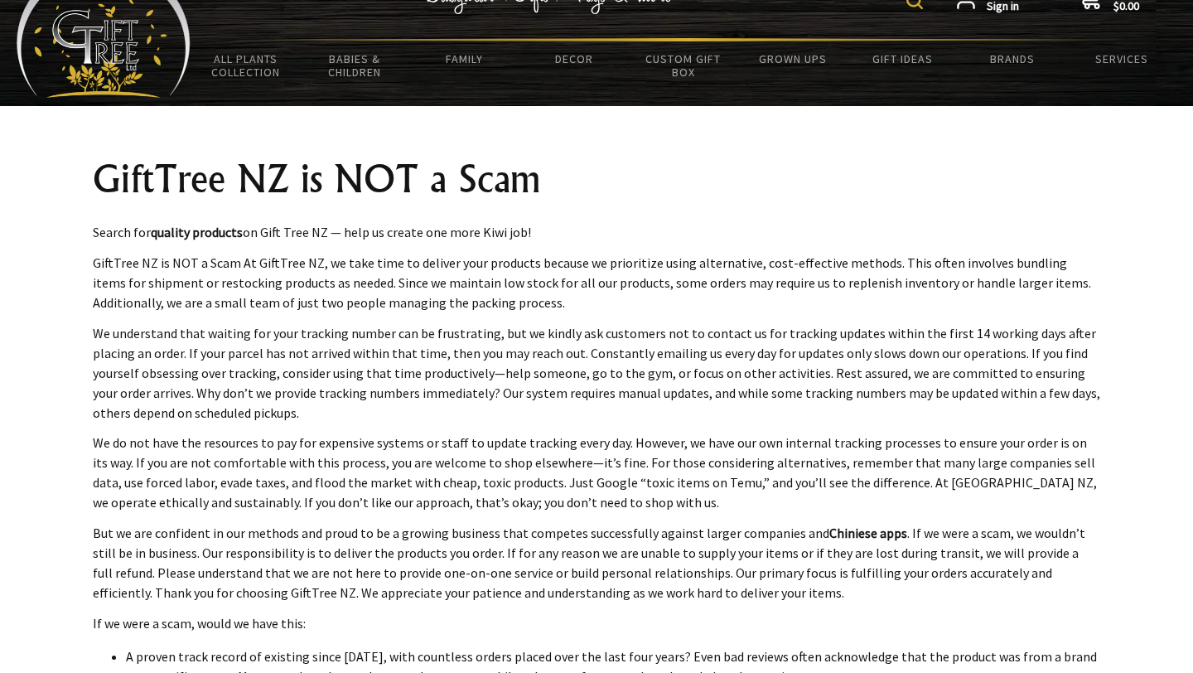
scroll to position [0, 0]
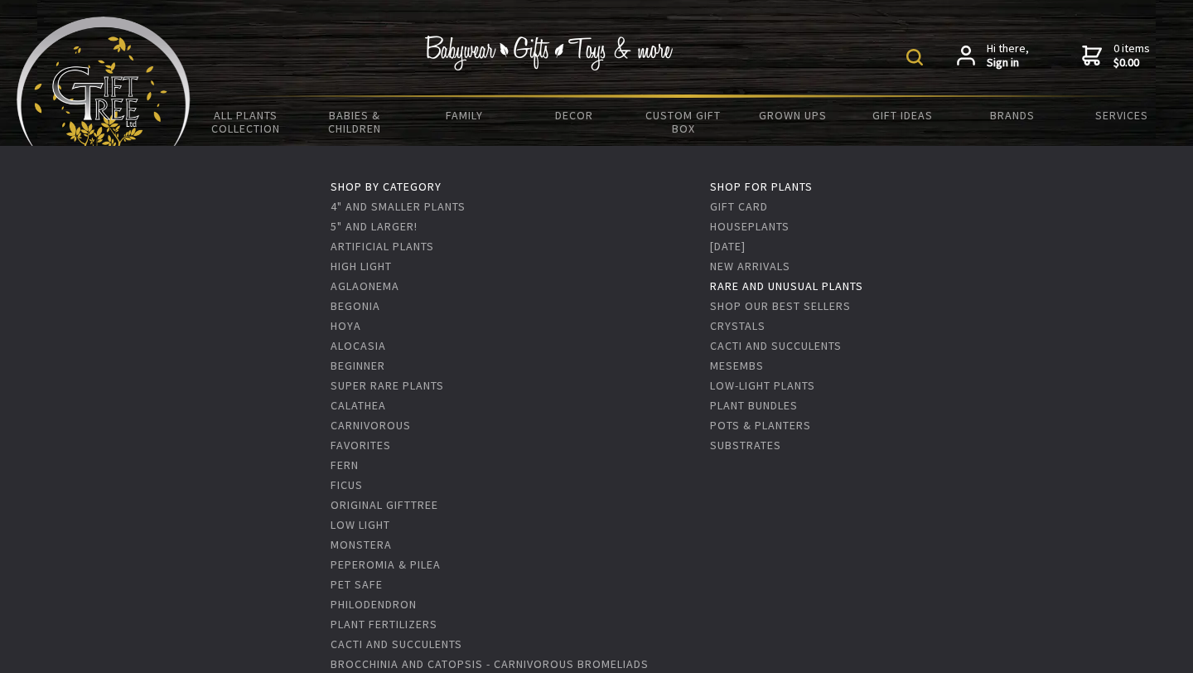
click at [782, 285] on link "Rare and Unusual Plants" at bounding box center [786, 285] width 153 height 15
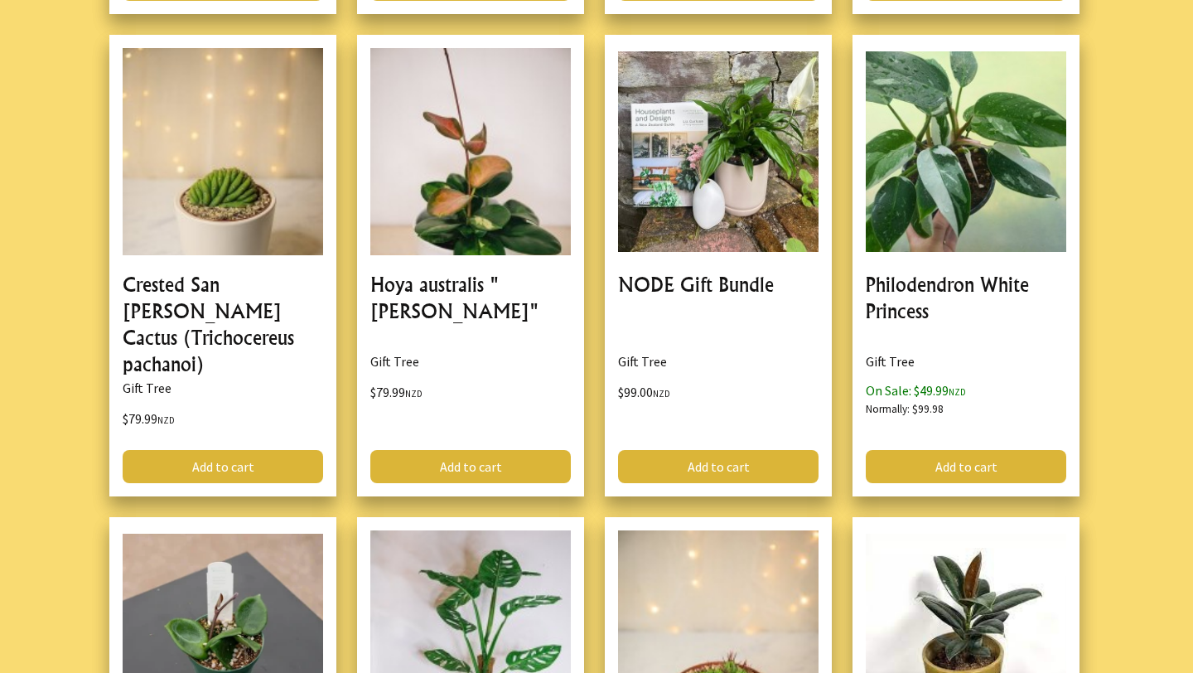
scroll to position [4081, 0]
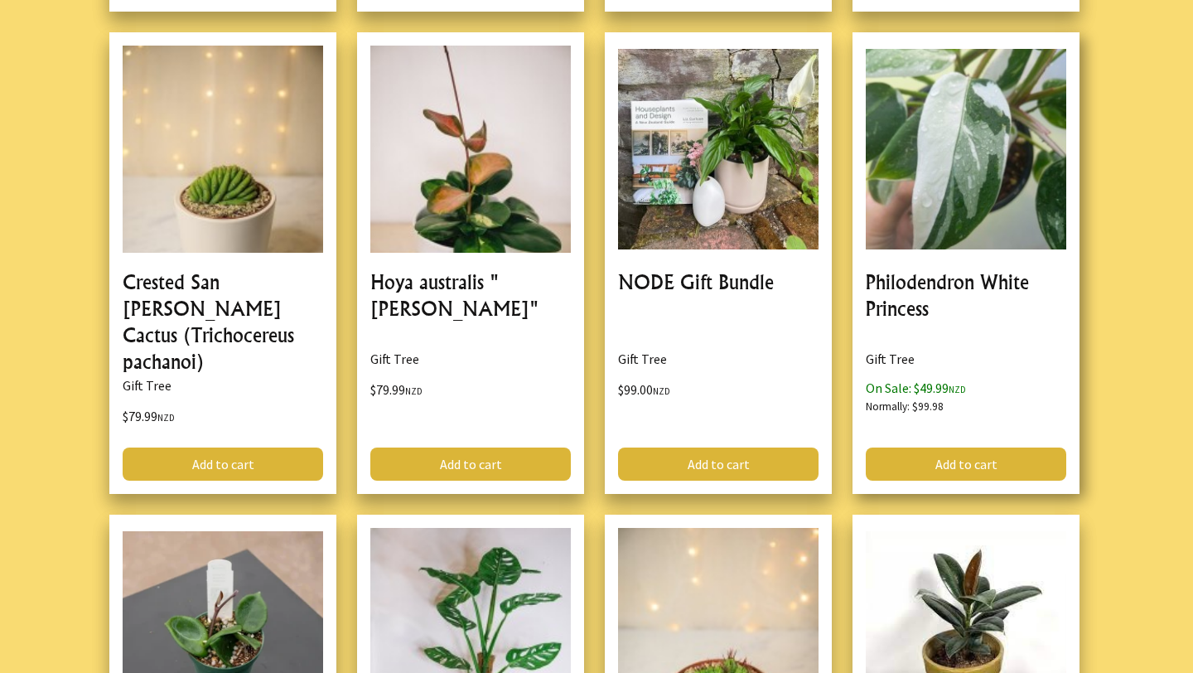
click at [994, 193] on link at bounding box center [966, 263] width 227 height 462
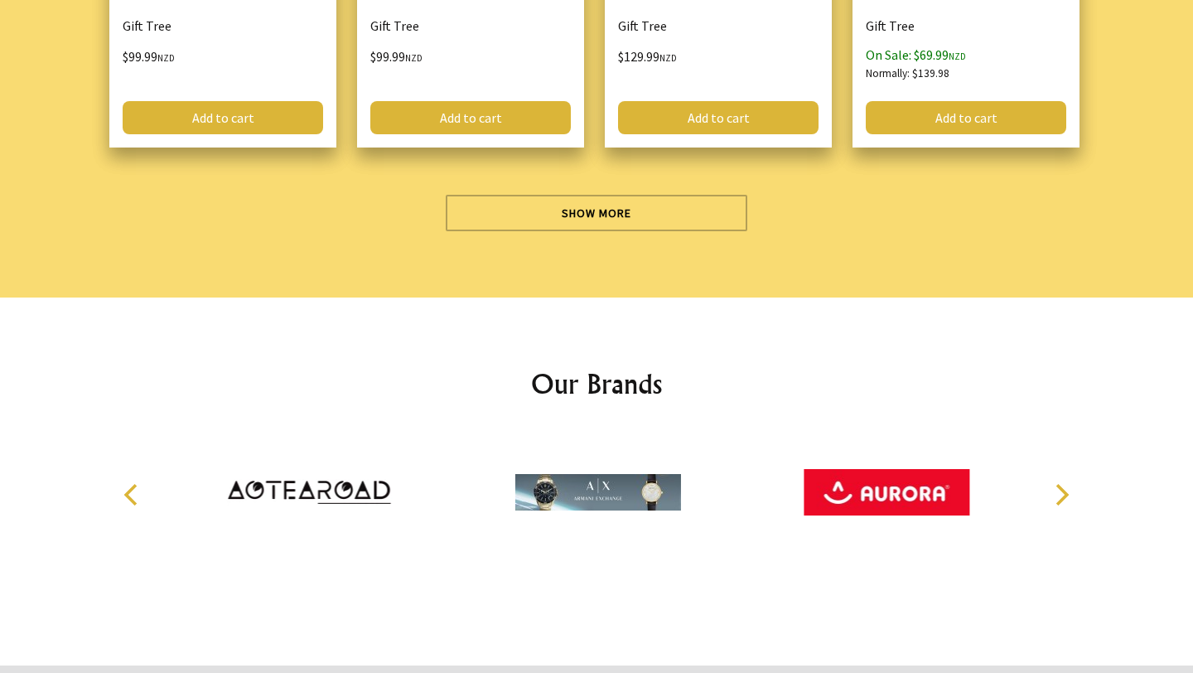
scroll to position [4978, 0]
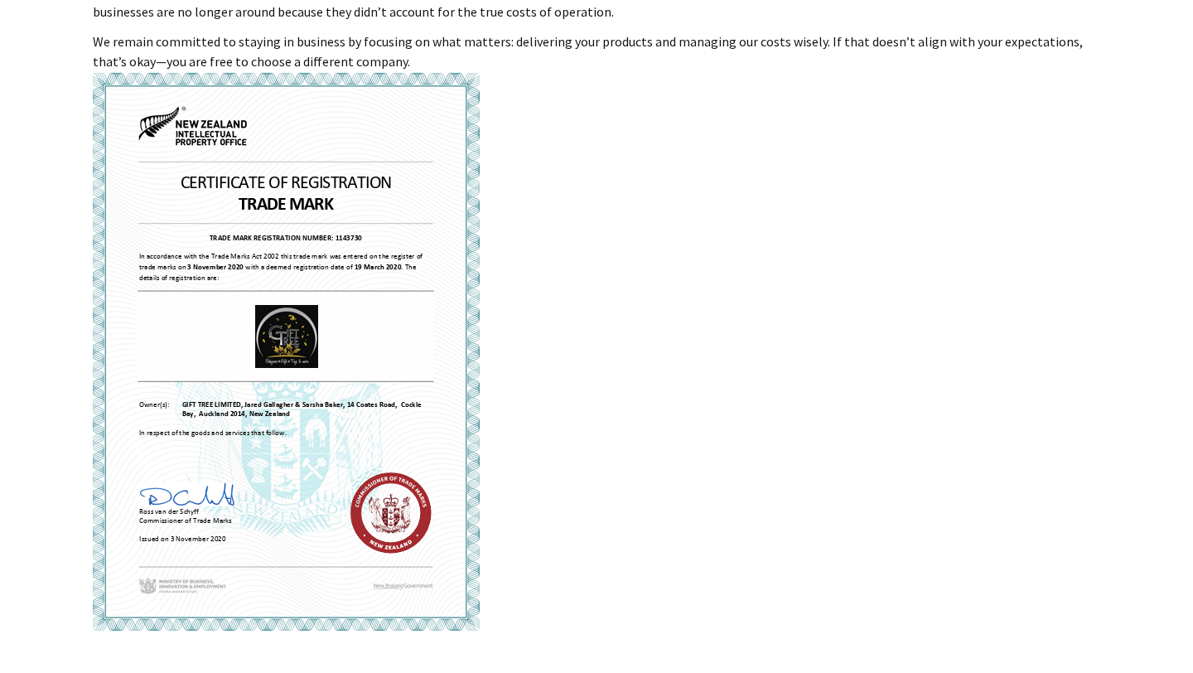
scroll to position [934, 0]
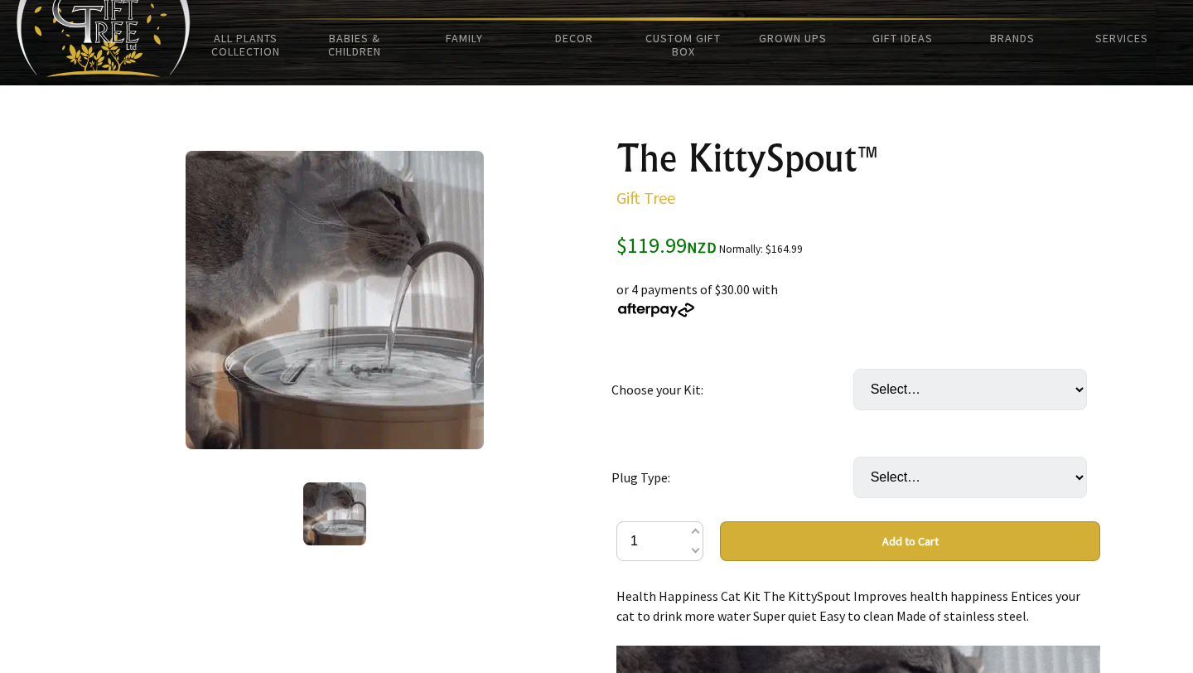
click at [517, 491] on oncord-rotator at bounding box center [335, 514] width 484 height 70
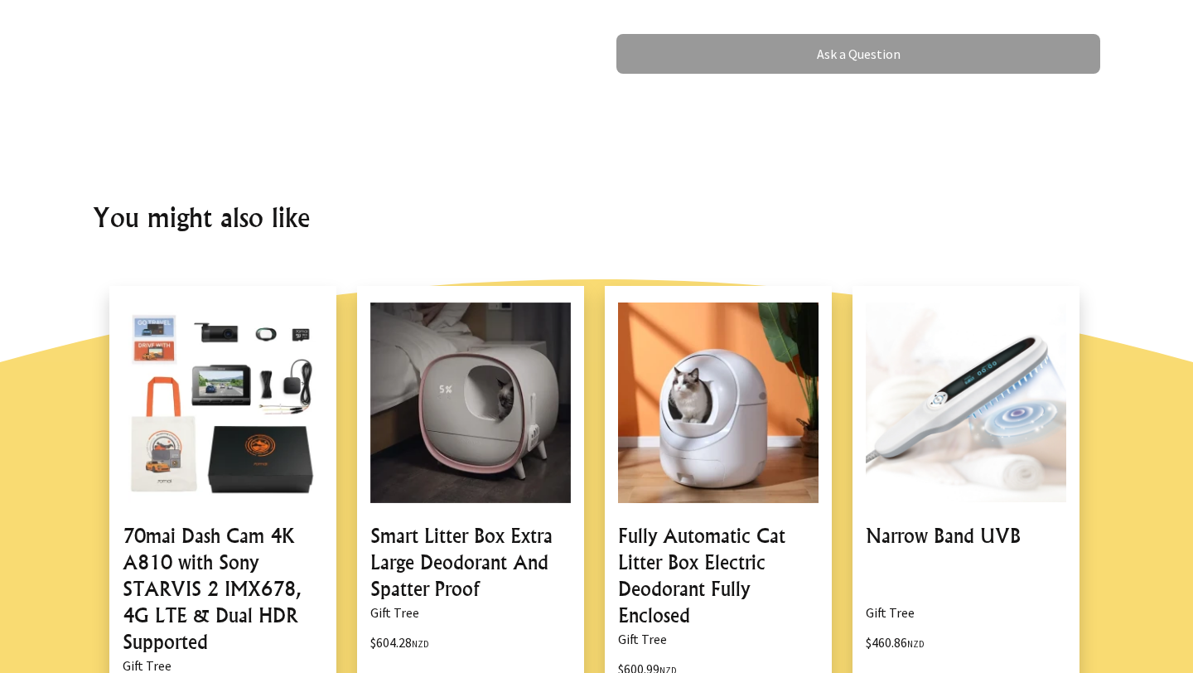
scroll to position [715, 0]
